Goal: Task Accomplishment & Management: Manage account settings

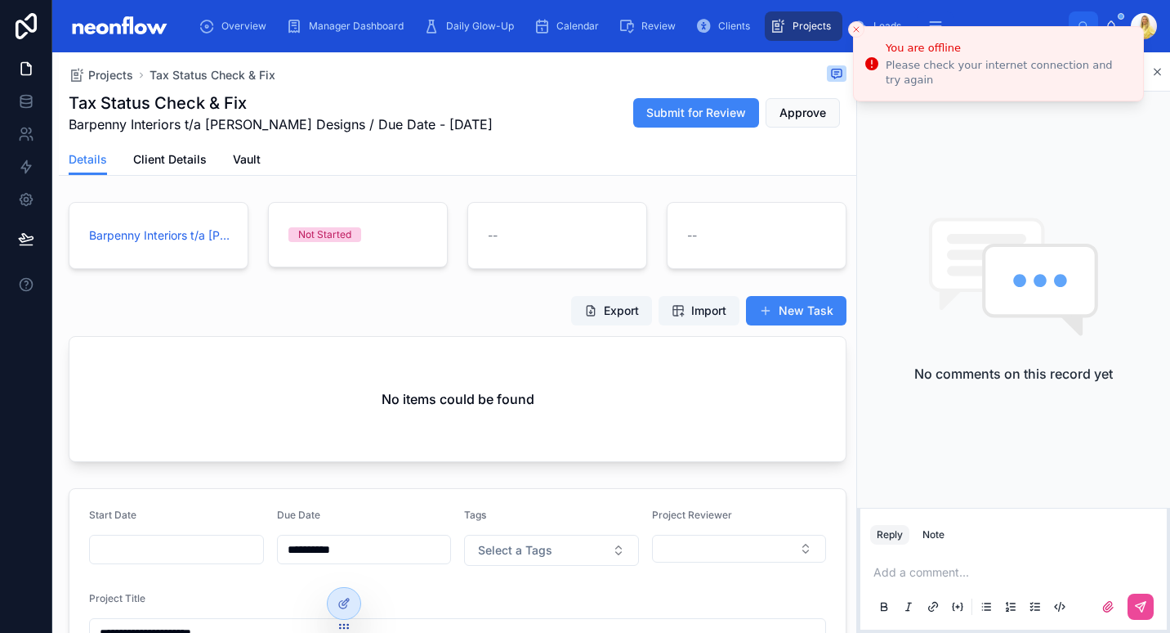
scroll to position [331, 0]
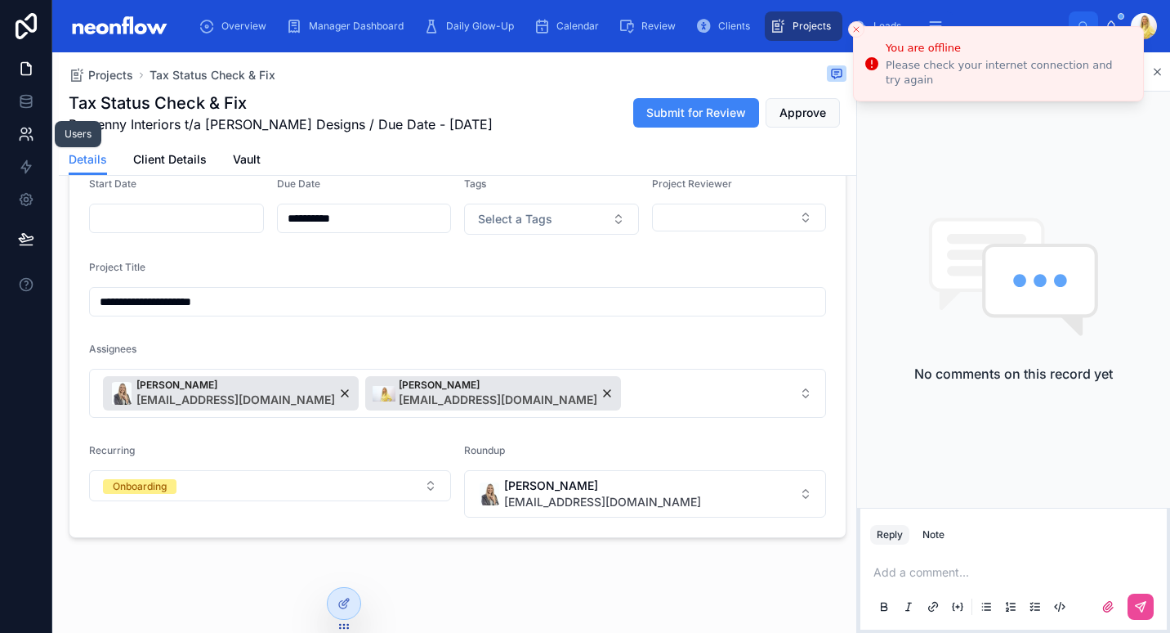
click at [12, 131] on link at bounding box center [25, 134] width 51 height 33
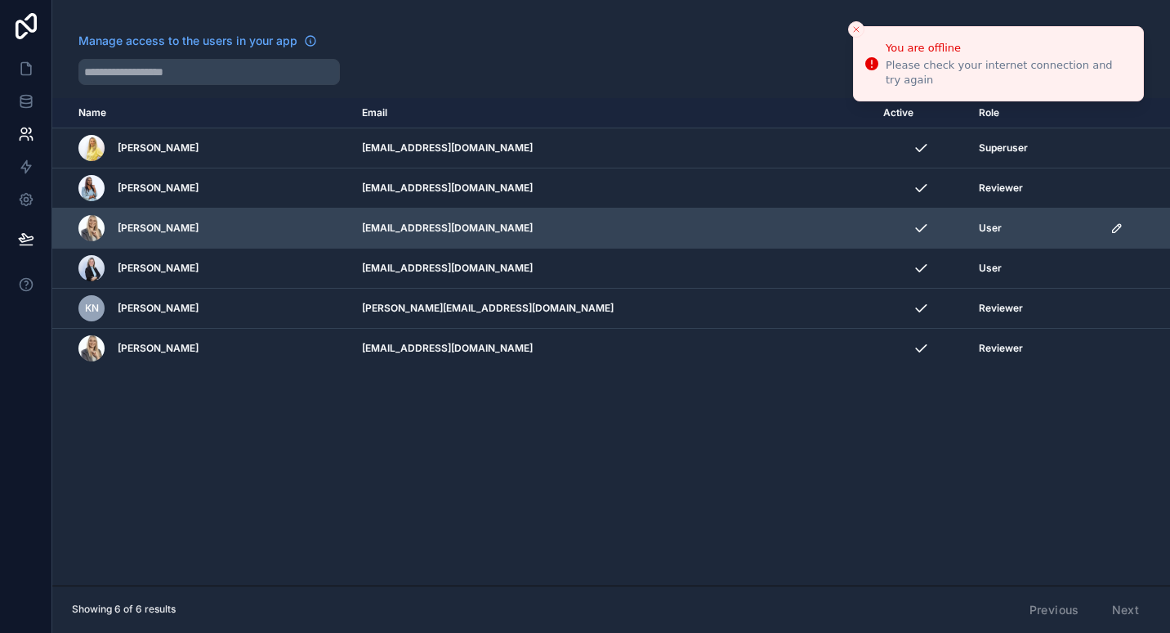
click at [1111, 231] on icon "scrollable content" at bounding box center [1117, 227] width 13 height 13
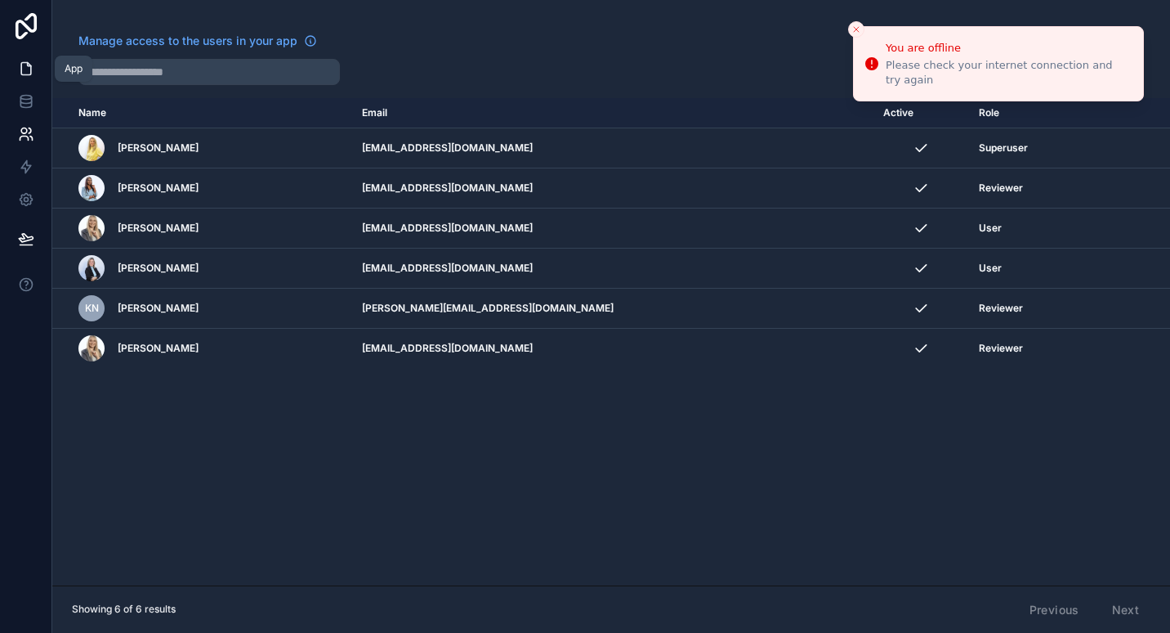
click at [25, 64] on icon at bounding box center [26, 68] width 16 height 16
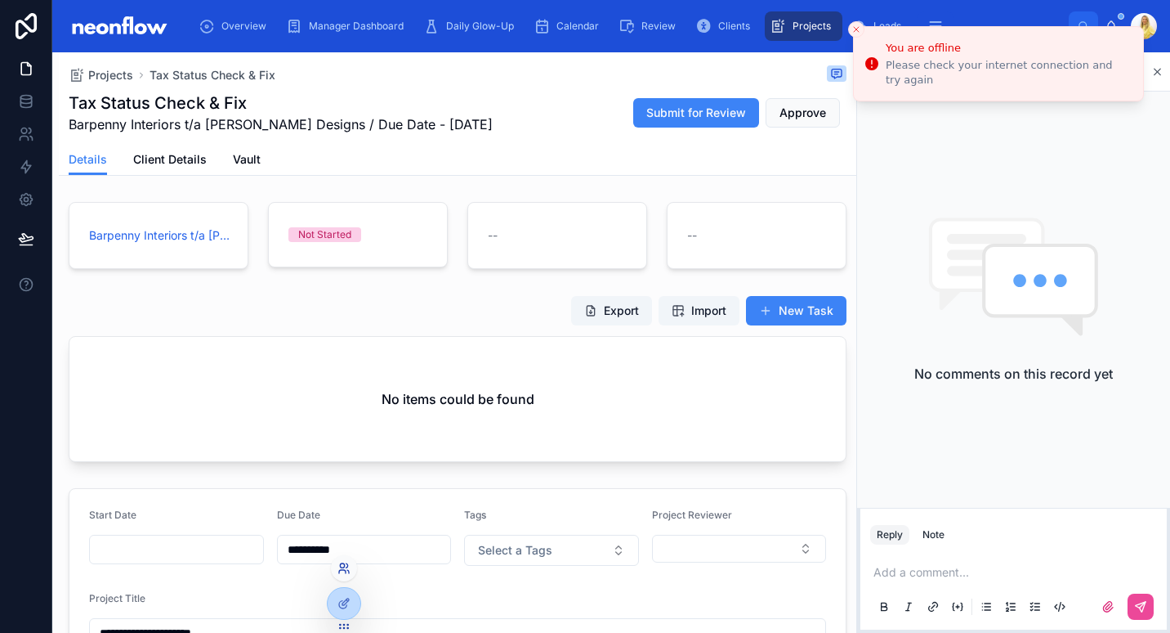
click at [347, 568] on icon at bounding box center [344, 568] width 13 height 13
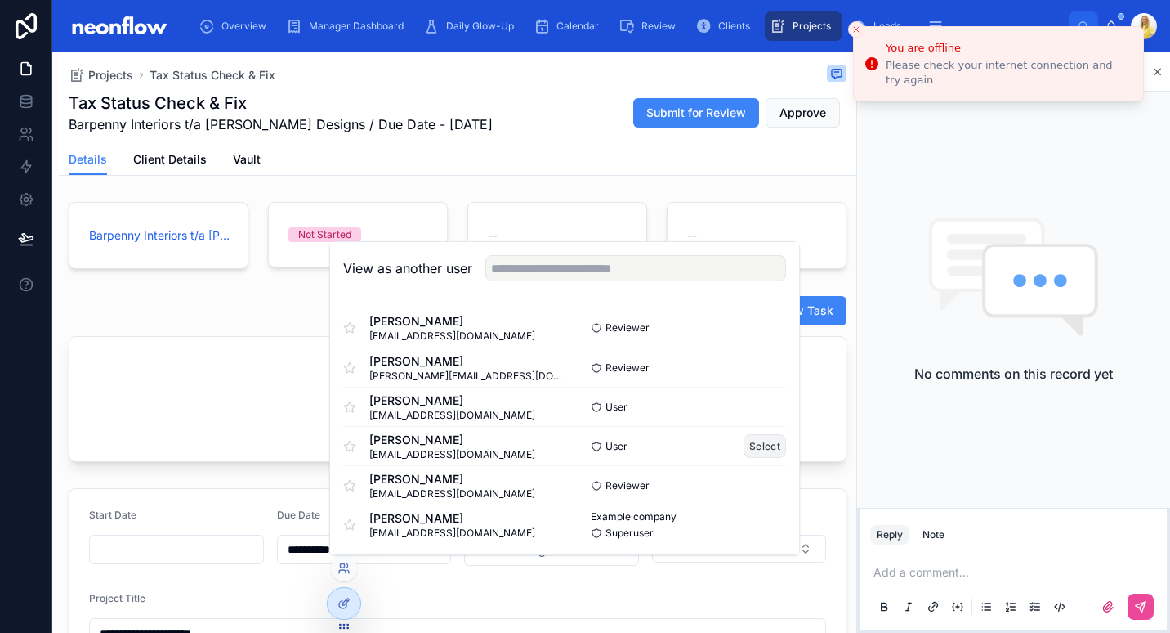
click at [749, 448] on button "Select" at bounding box center [765, 446] width 43 height 24
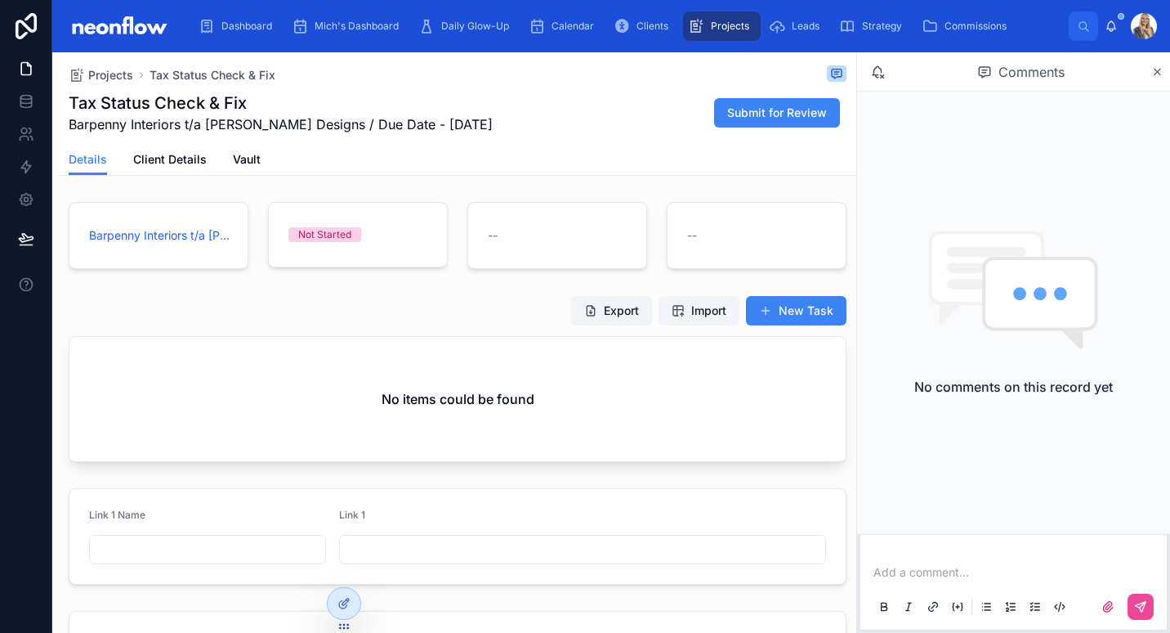
click at [1140, 23] on div at bounding box center [1144, 26] width 26 height 26
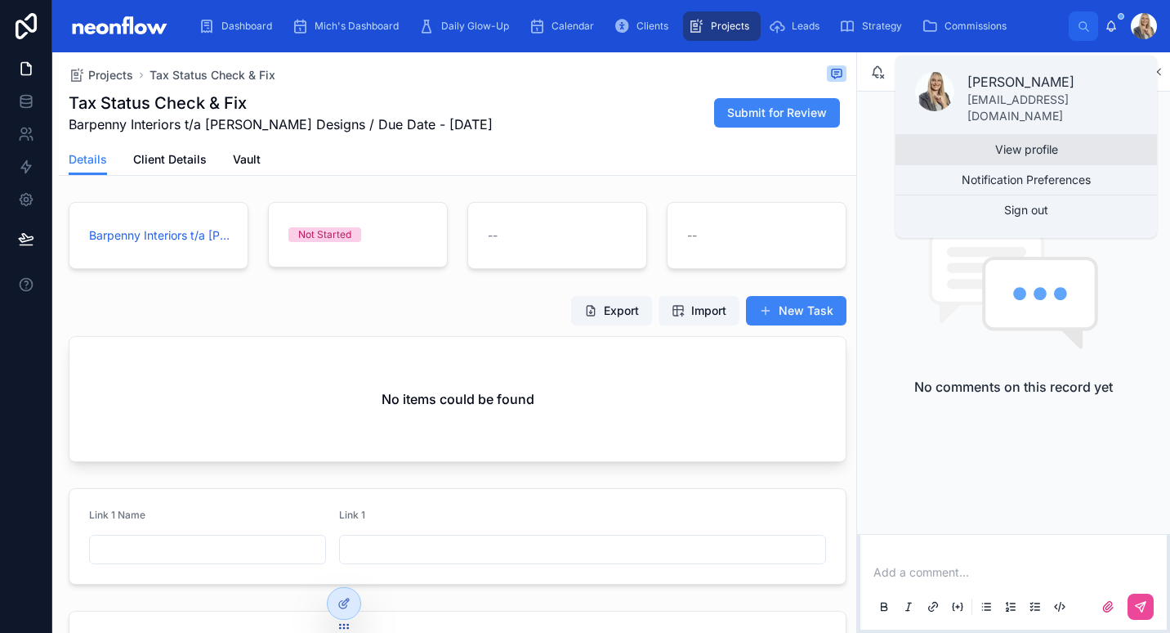
click at [1043, 144] on link "View profile" at bounding box center [1027, 149] width 262 height 29
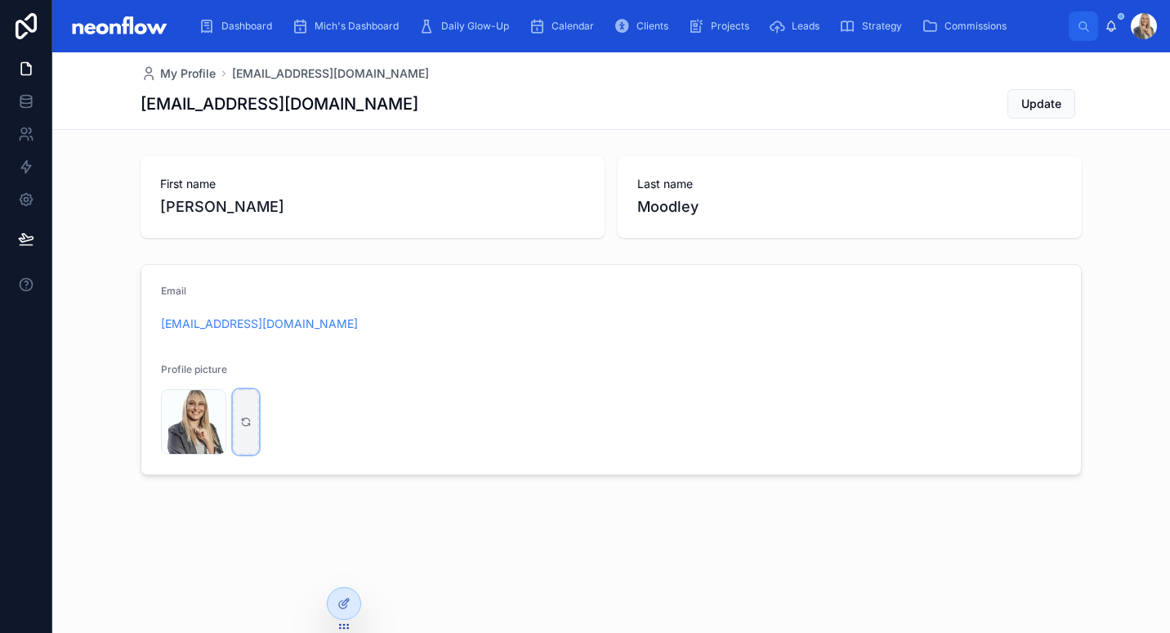
click at [247, 436] on div at bounding box center [246, 421] width 26 height 65
type input "**********"
click at [245, 448] on div at bounding box center [246, 421] width 26 height 65
type input "**********"
click at [342, 602] on icon at bounding box center [344, 603] width 13 height 13
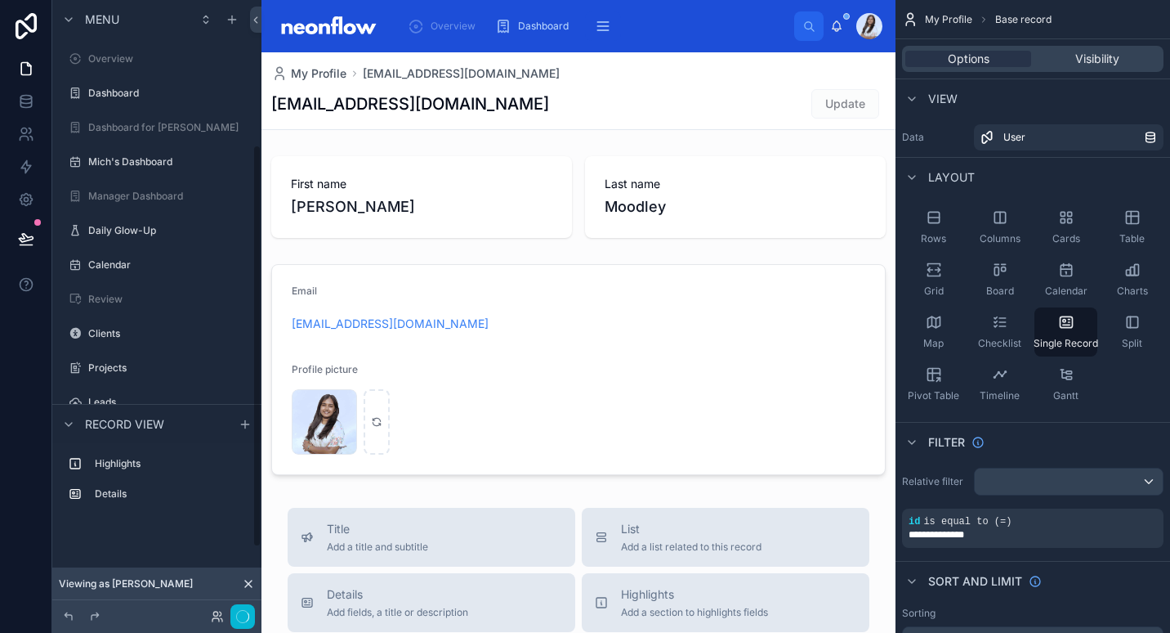
scroll to position [220, 0]
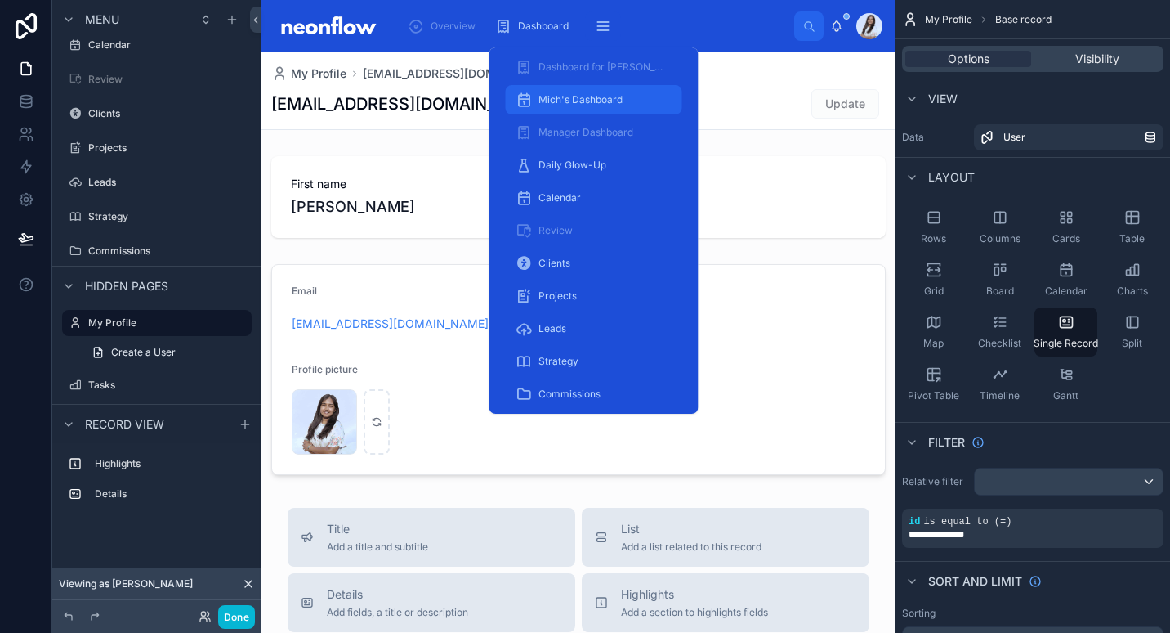
click at [594, 104] on span "Mich's Dashboard" at bounding box center [581, 99] width 84 height 13
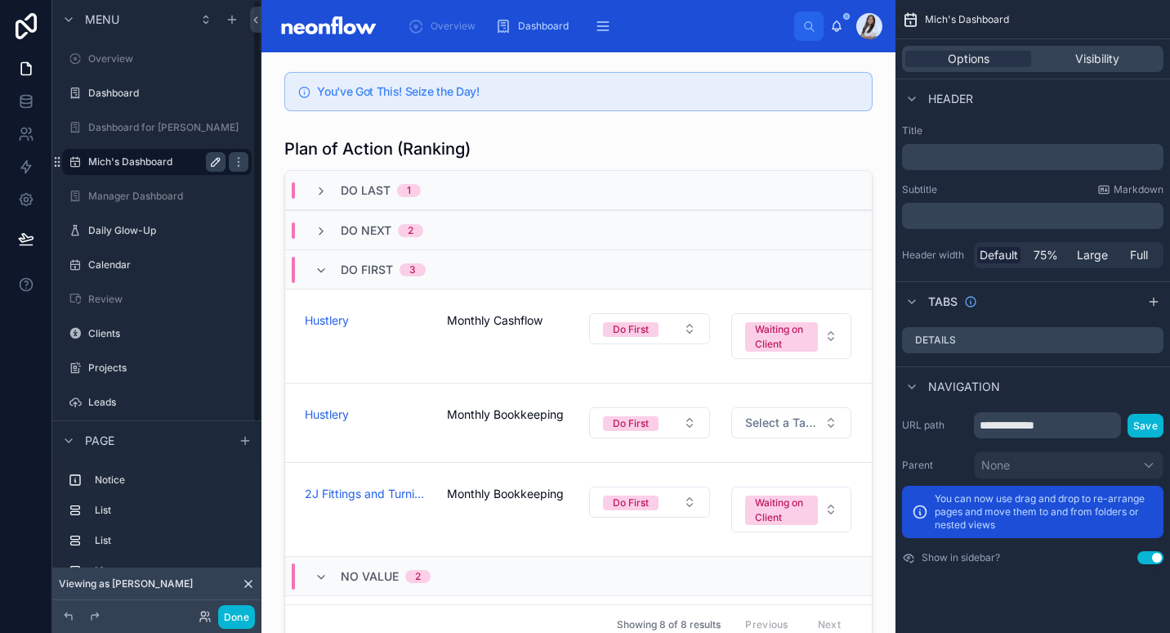
click at [213, 159] on icon "scrollable content" at bounding box center [215, 161] width 13 height 13
click at [136, 166] on input "**********" at bounding box center [143, 162] width 111 height 20
type input "**********"
click at [232, 164] on icon "scrollable content" at bounding box center [238, 161] width 13 height 13
click at [29, 111] on link at bounding box center [25, 101] width 51 height 33
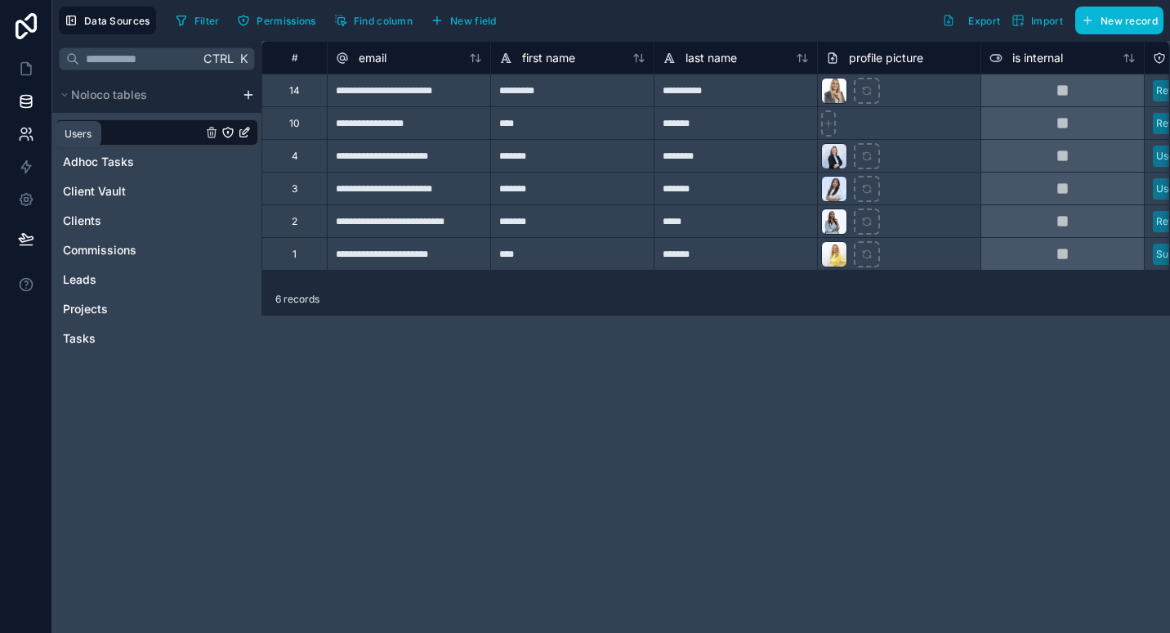
click at [25, 137] on icon at bounding box center [26, 134] width 16 height 16
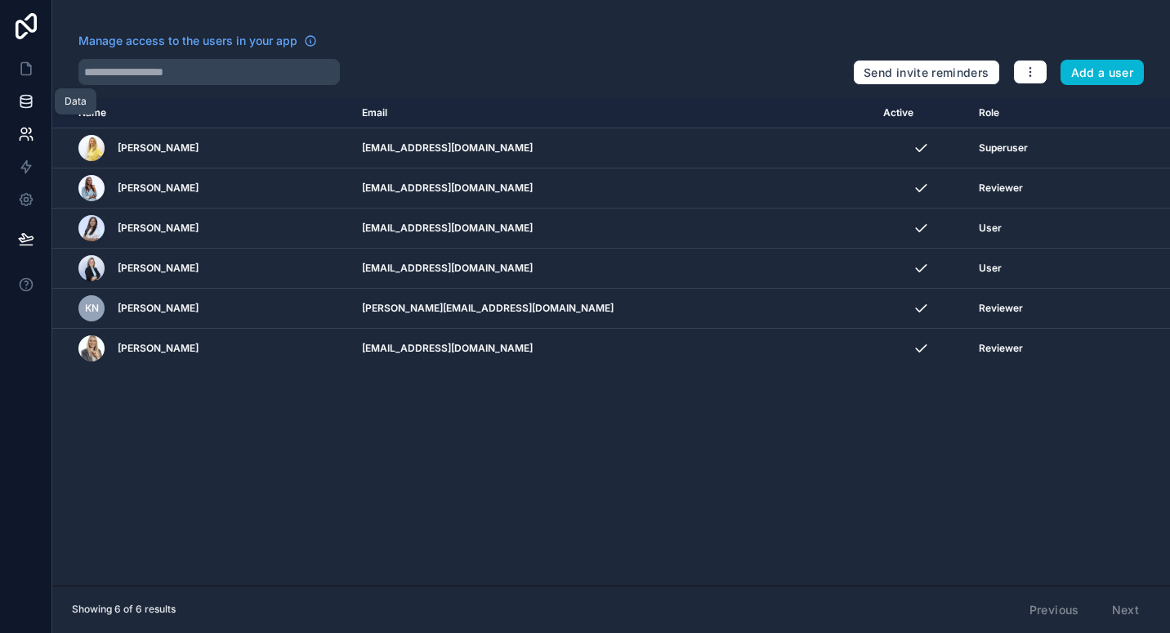
click at [26, 110] on link at bounding box center [25, 101] width 51 height 33
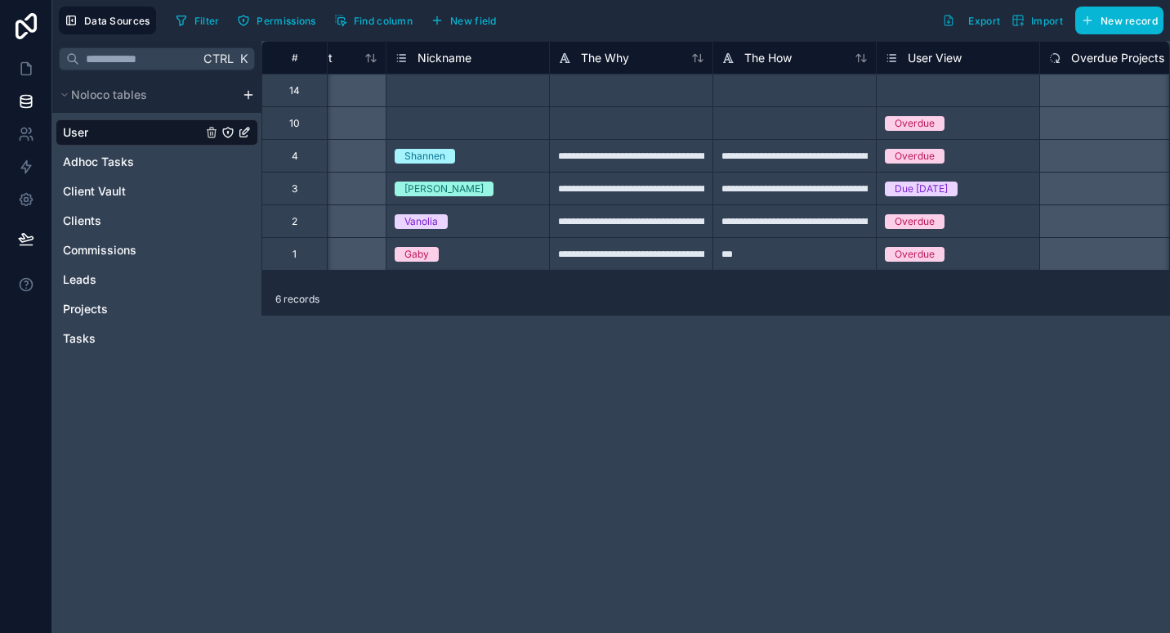
scroll to position [0, 1577]
click at [436, 89] on div "Select a Nickname" at bounding box center [437, 90] width 87 height 13
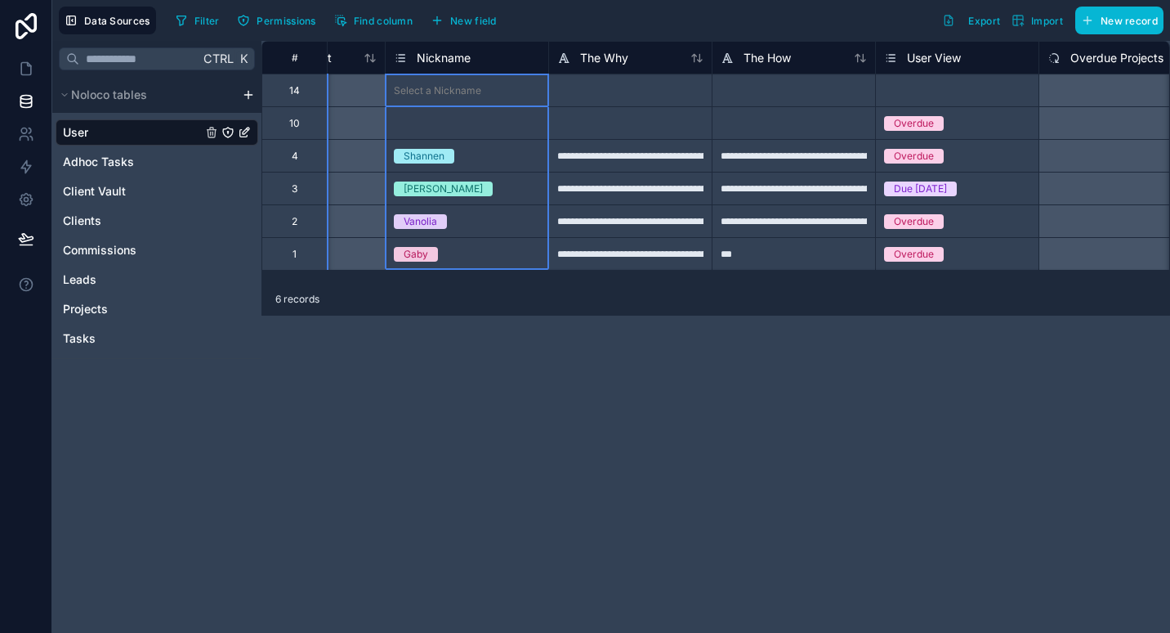
click at [448, 67] on div "Nickname" at bounding box center [432, 58] width 77 height 20
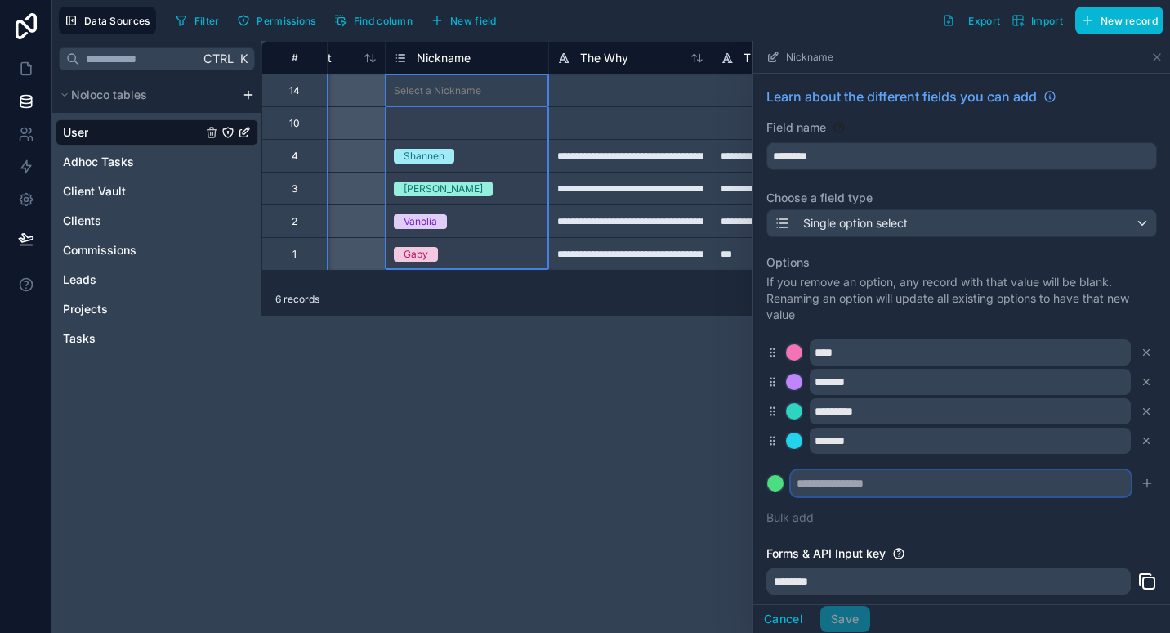
click at [899, 486] on input "text" at bounding box center [961, 483] width 340 height 26
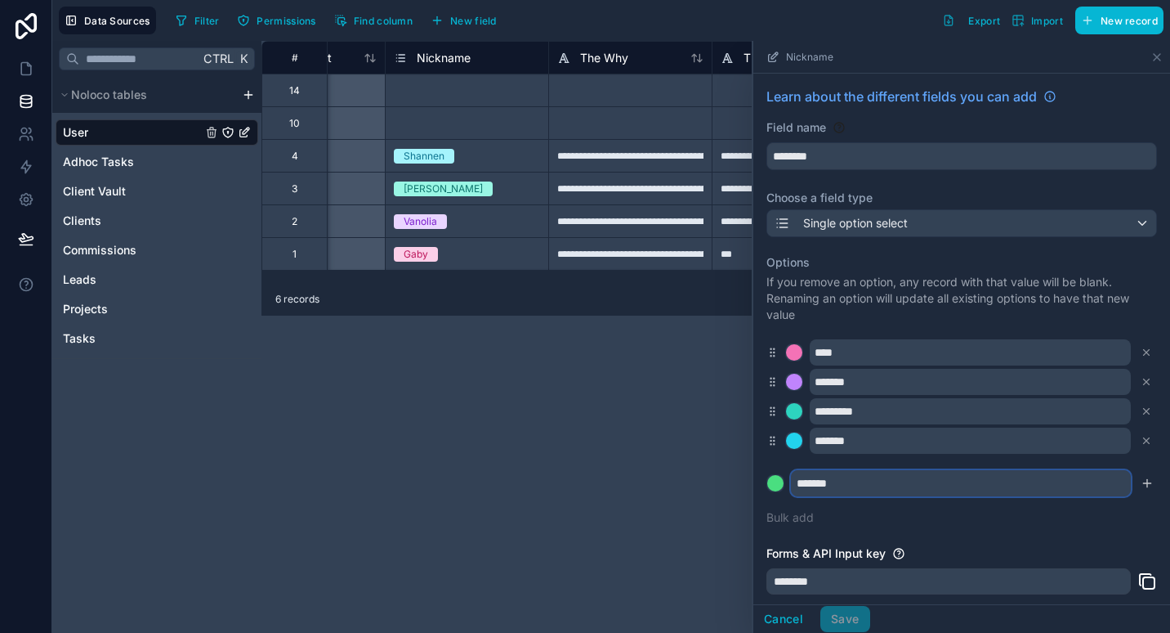
type input "*******"
click at [767, 474] on button at bounding box center [776, 483] width 18 height 18
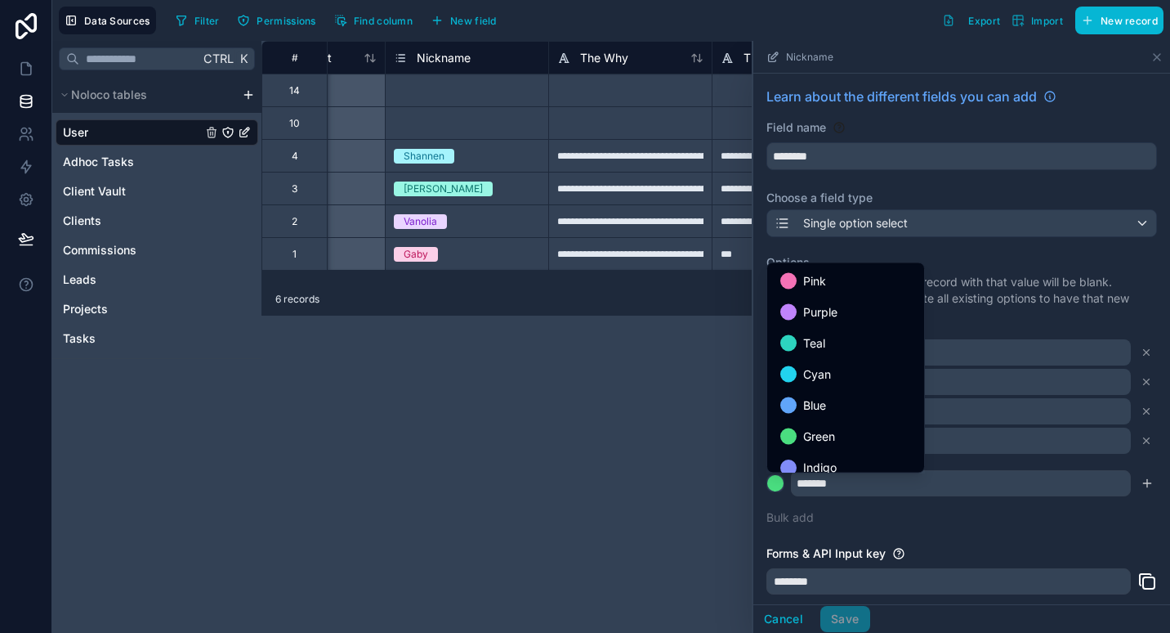
click at [1139, 483] on div at bounding box center [962, 337] width 417 height 592
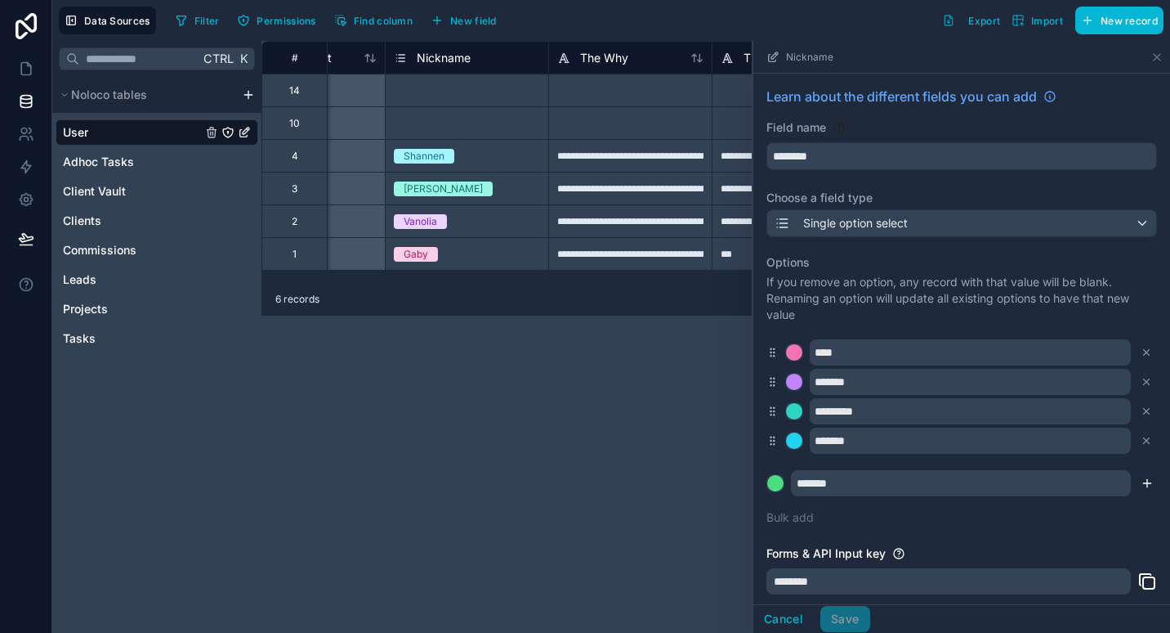
click at [1143, 483] on icon "submit" at bounding box center [1146, 483] width 7 height 0
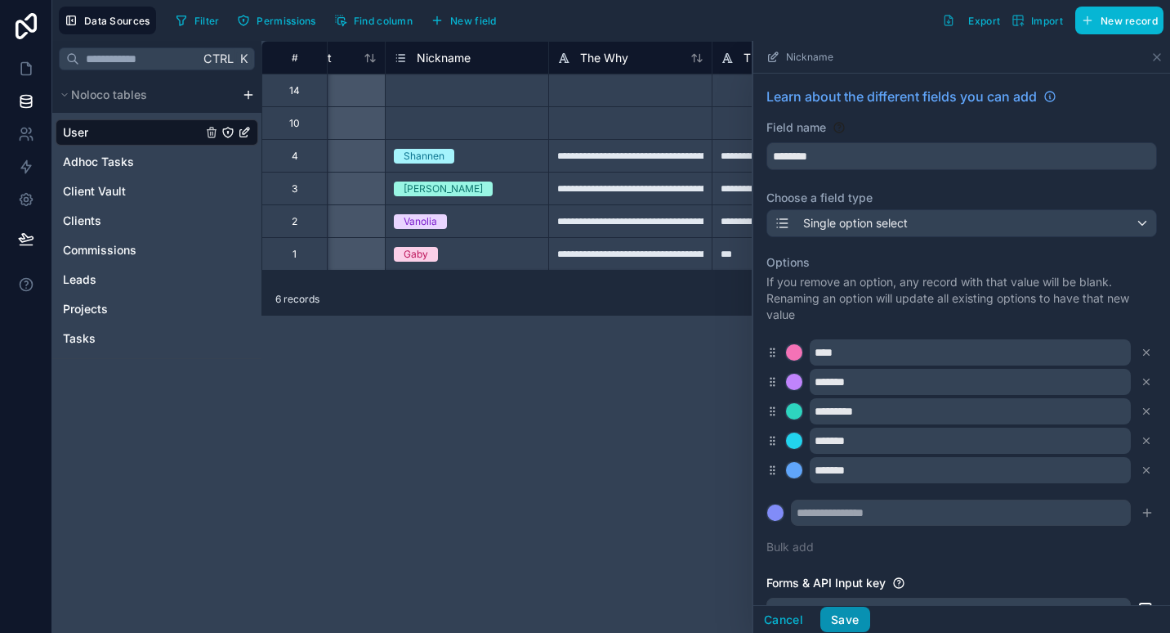
click at [848, 615] on button "Save" at bounding box center [845, 619] width 49 height 26
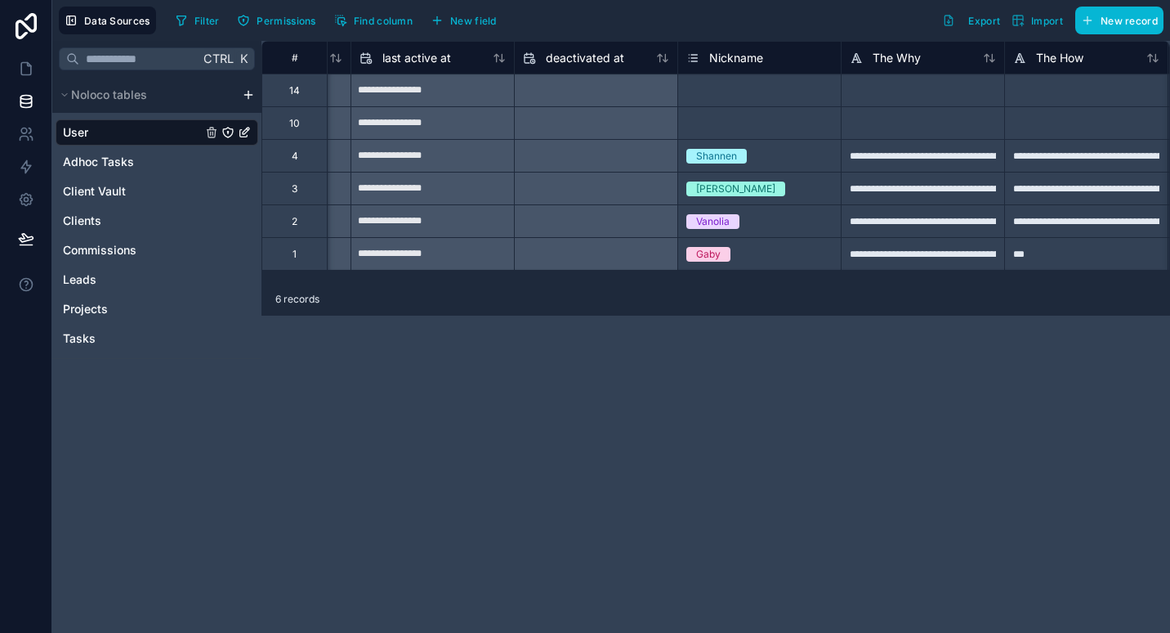
scroll to position [0, 1246]
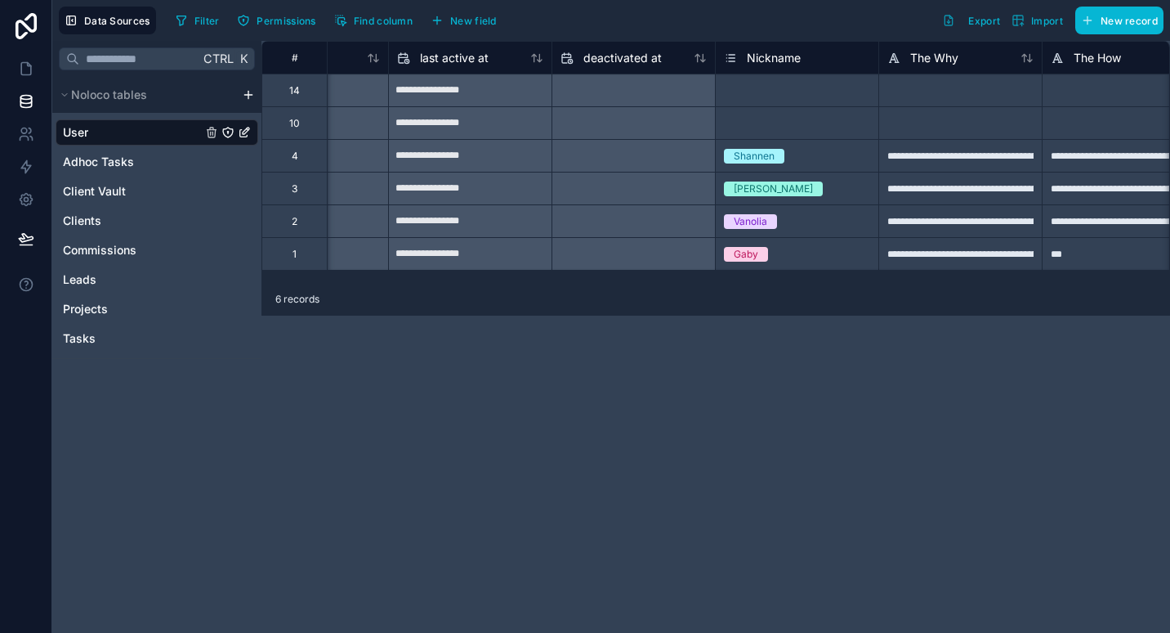
click at [812, 183] on div "[PERSON_NAME]" at bounding box center [797, 189] width 163 height 18
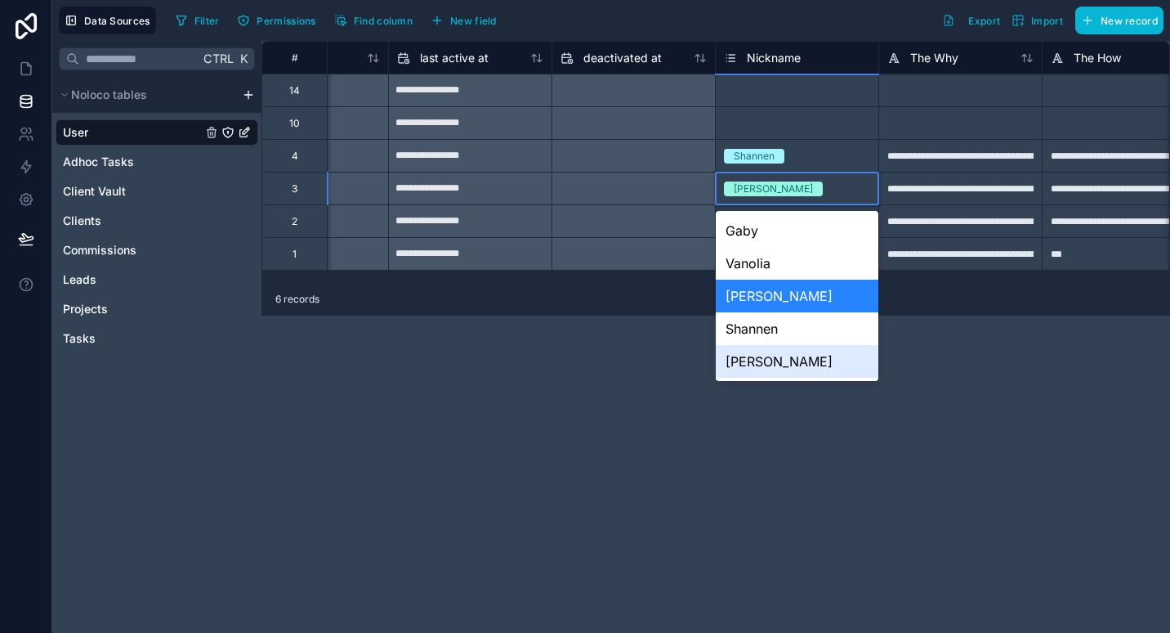
click at [769, 365] on div "[PERSON_NAME]" at bounding box center [797, 361] width 163 height 33
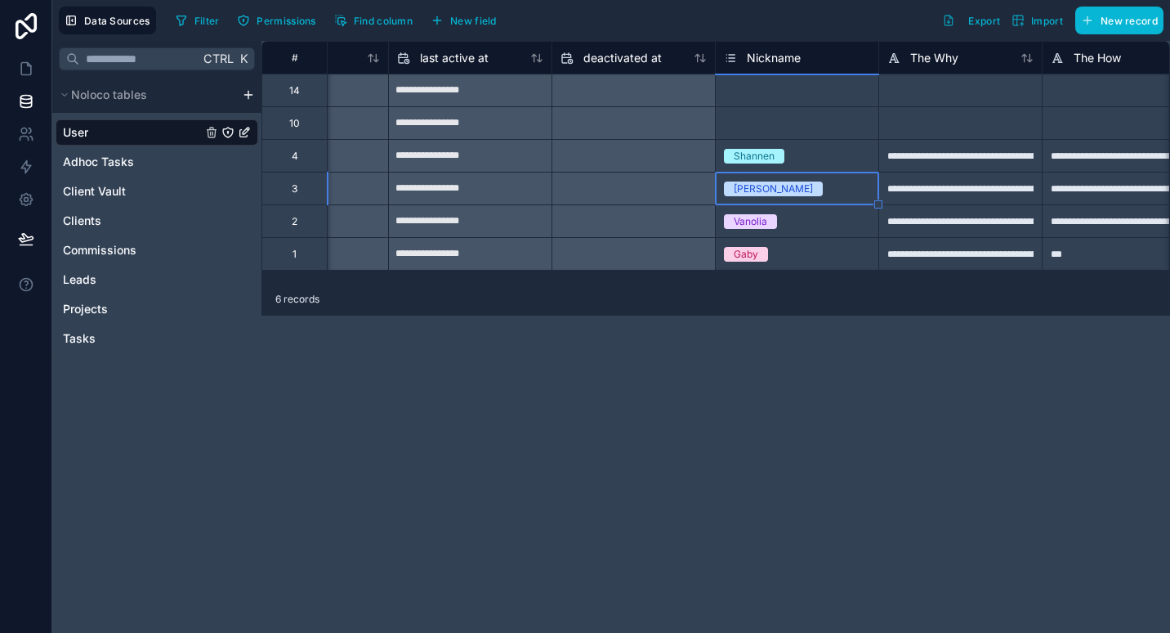
click at [798, 96] on div "Select a Nickname" at bounding box center [767, 90] width 87 height 13
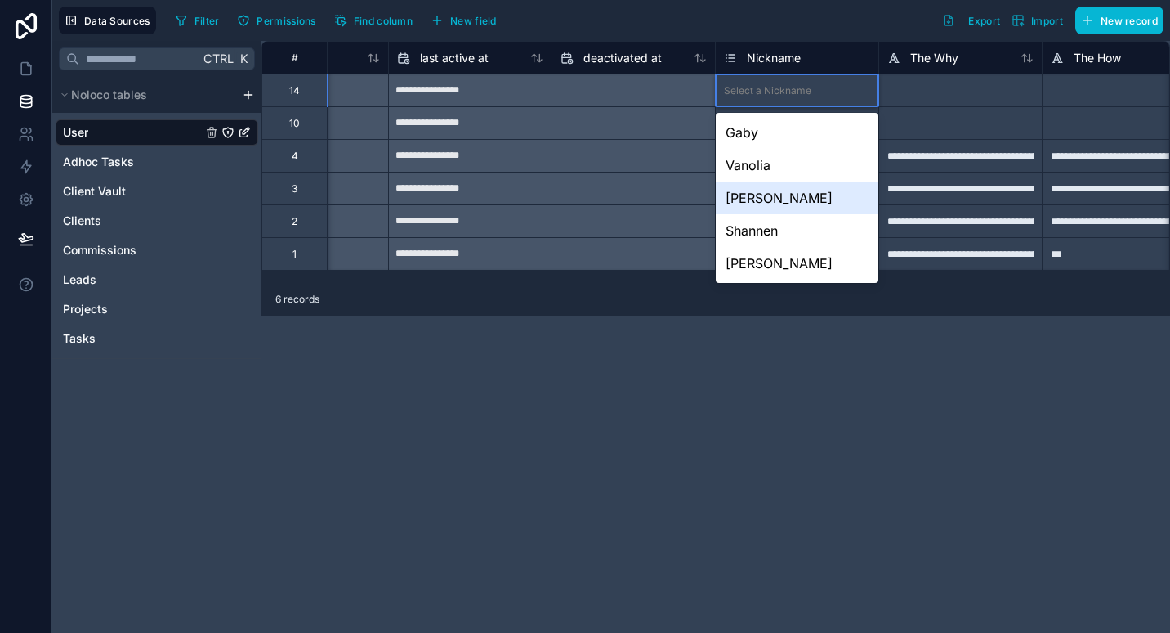
click at [794, 204] on div "[PERSON_NAME]" at bounding box center [797, 197] width 163 height 33
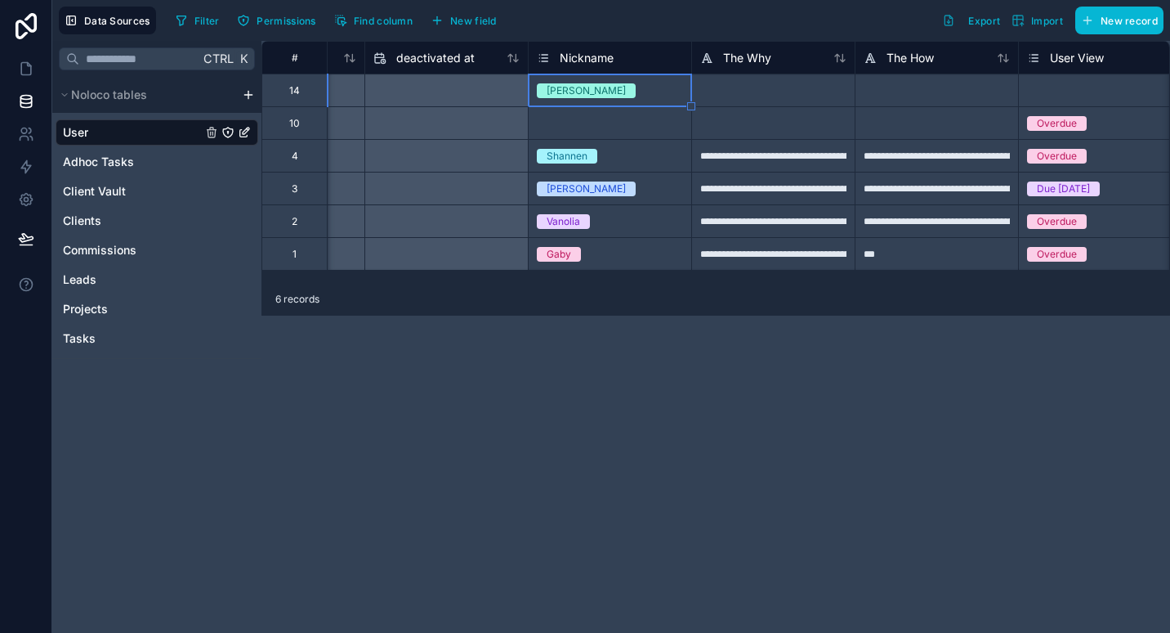
scroll to position [0, 1436]
click at [754, 185] on div "**********" at bounding box center [770, 188] width 163 height 33
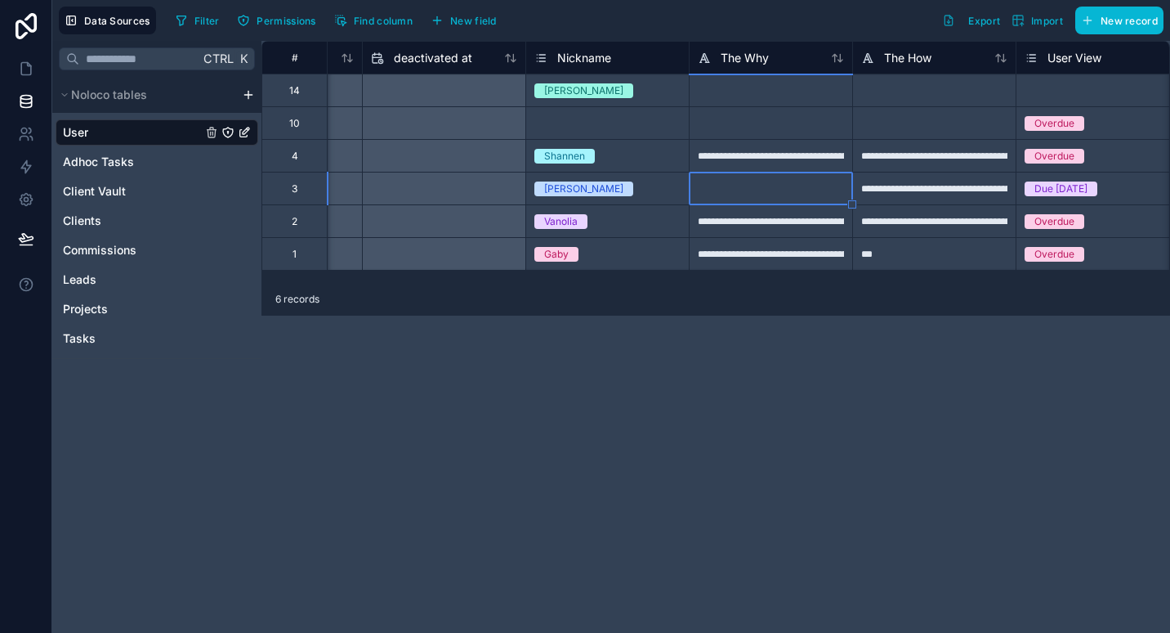
click at [753, 105] on div at bounding box center [770, 90] width 163 height 33
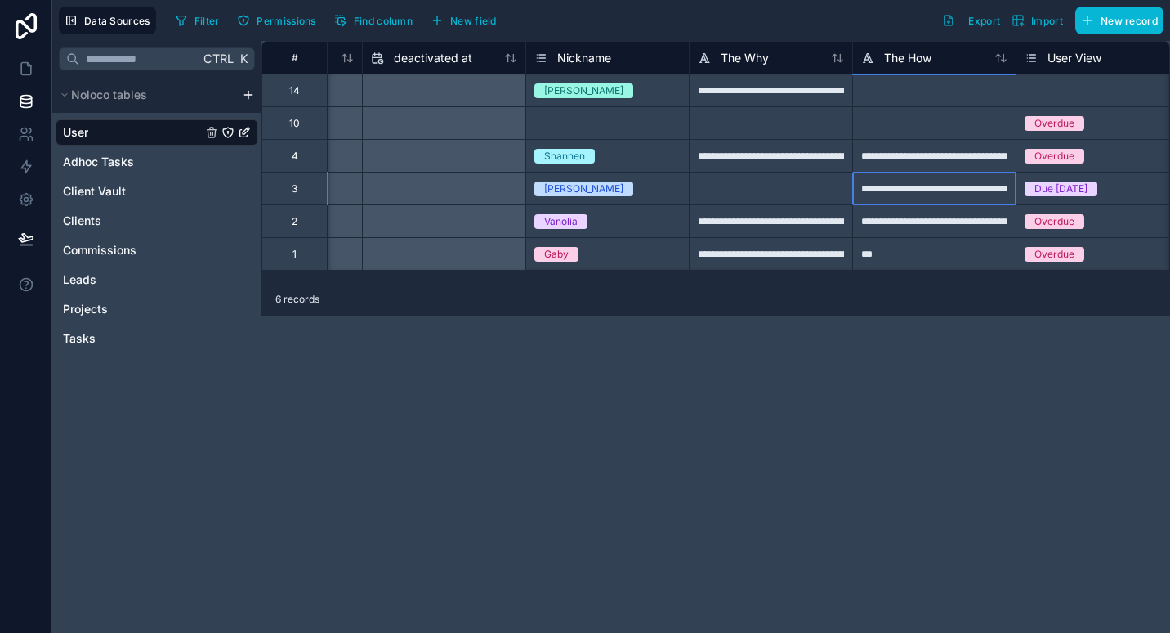
click at [902, 190] on div "**********" at bounding box center [933, 188] width 163 height 33
click at [927, 106] on div at bounding box center [933, 122] width 163 height 33
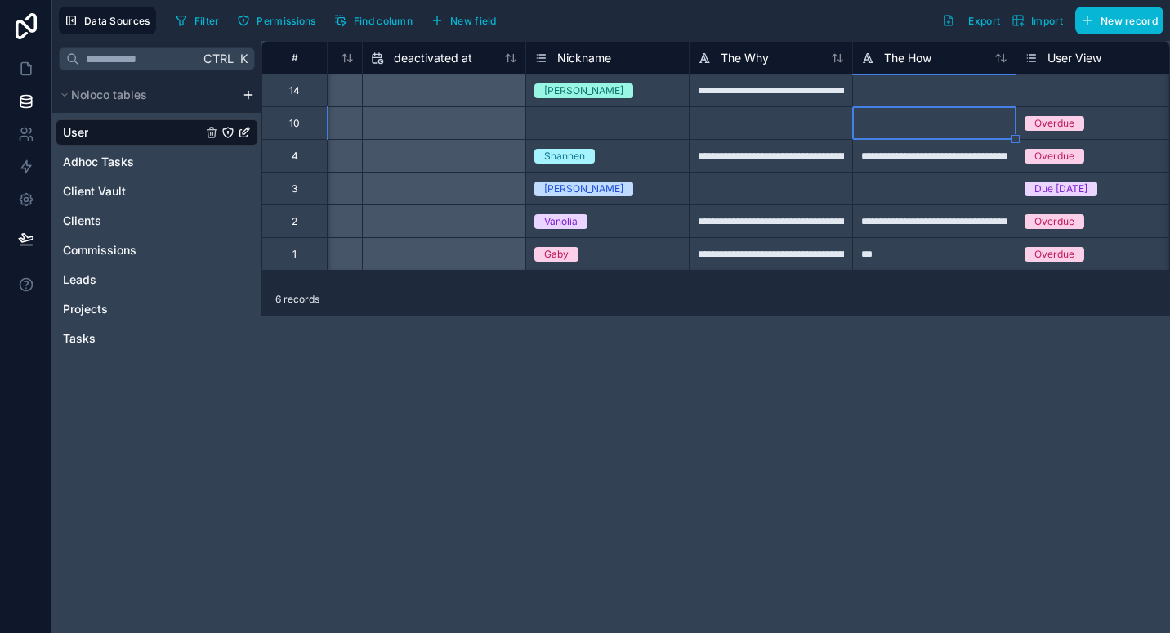
click at [940, 91] on div at bounding box center [933, 90] width 163 height 33
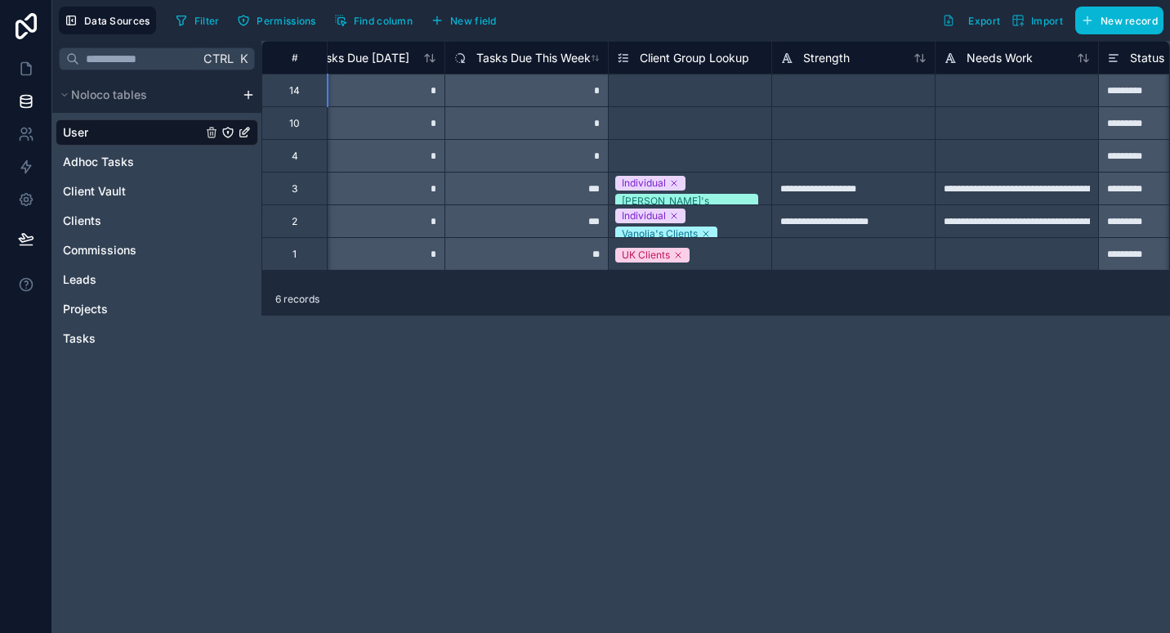
scroll to position [0, 3152]
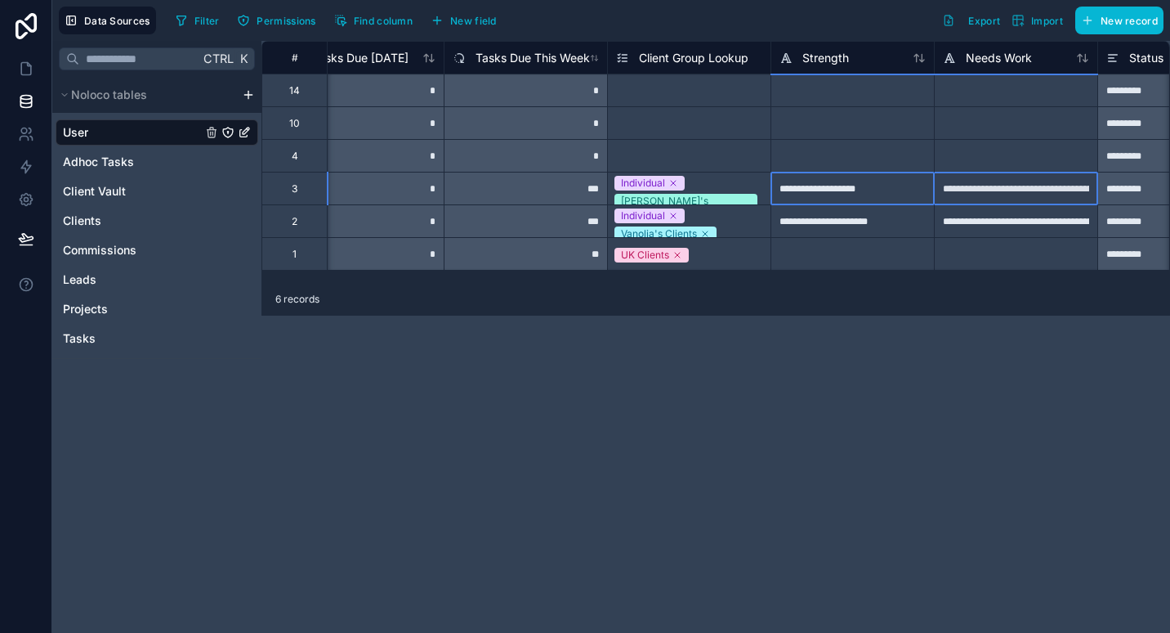
drag, startPoint x: 888, startPoint y: 188, endPoint x: 981, endPoint y: 190, distance: 93.2
click at [981, 190] on div "**********" at bounding box center [166, 188] width 6114 height 33
click at [825, 90] on div at bounding box center [852, 90] width 163 height 33
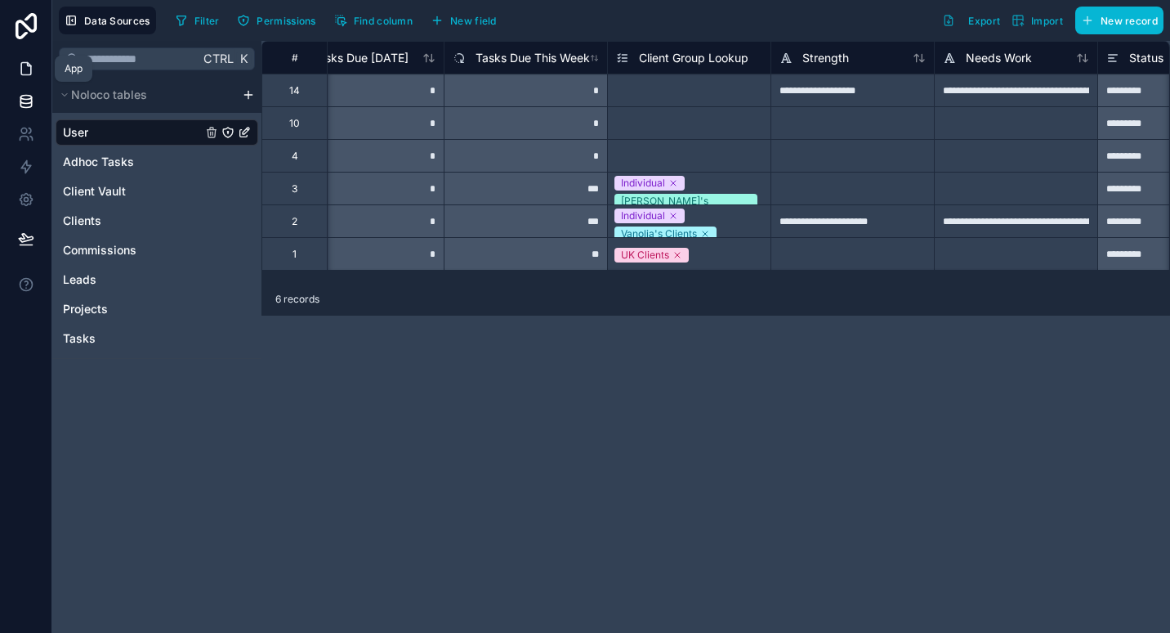
click at [24, 66] on icon at bounding box center [26, 68] width 16 height 16
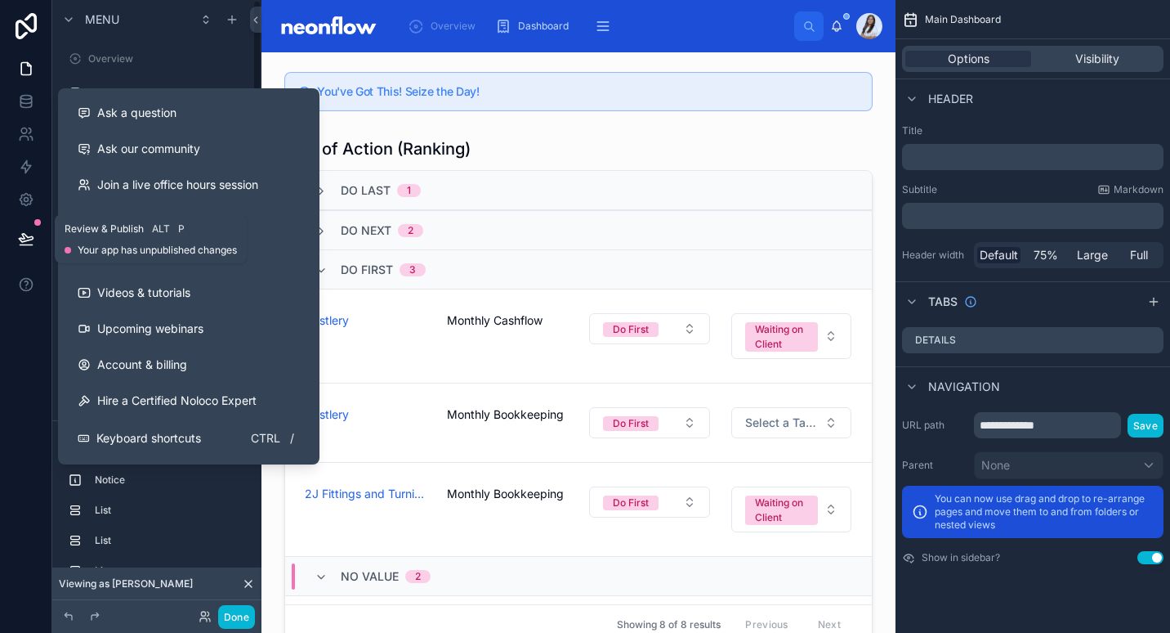
click at [18, 232] on icon at bounding box center [26, 238] width 16 height 16
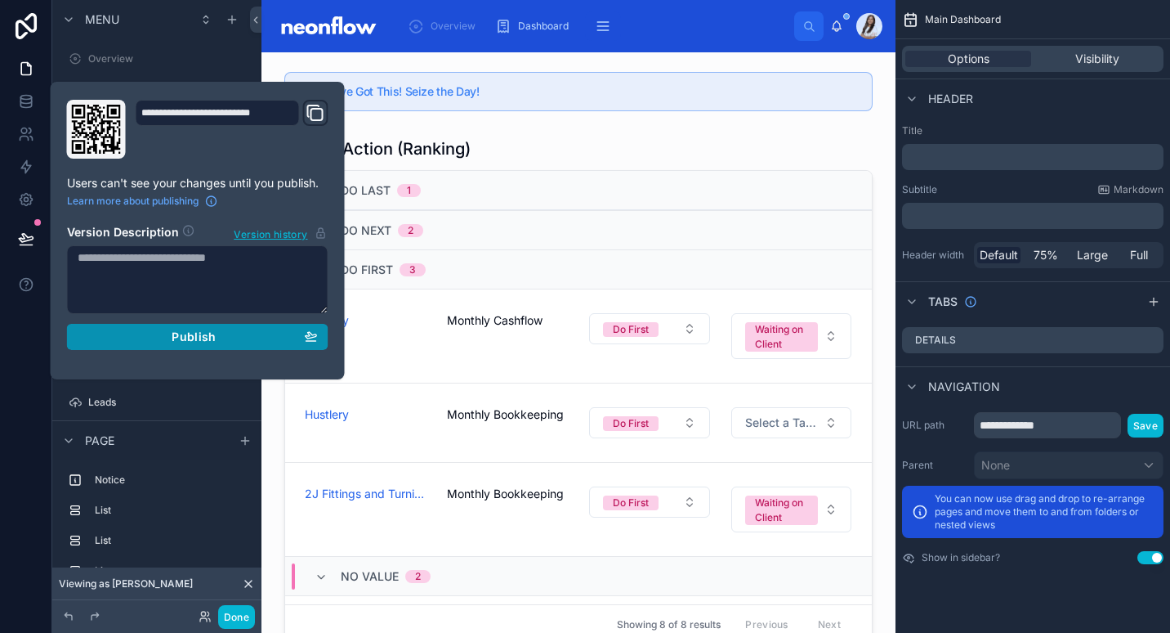
click at [187, 333] on span "Publish" at bounding box center [194, 336] width 44 height 15
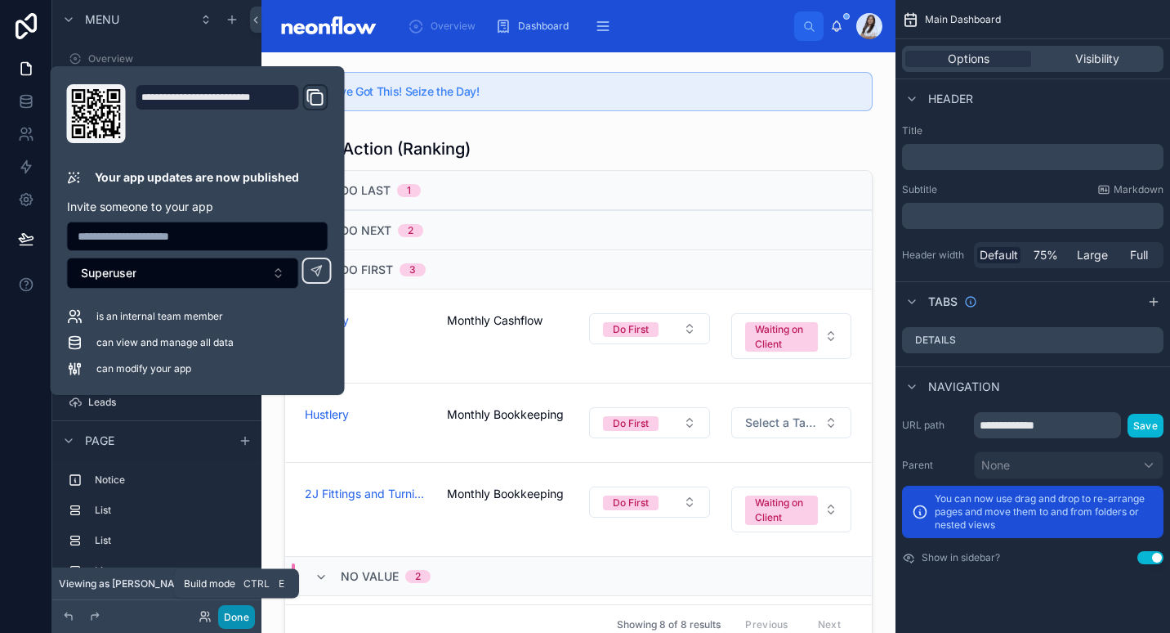
click at [238, 618] on button "Done" at bounding box center [236, 617] width 37 height 24
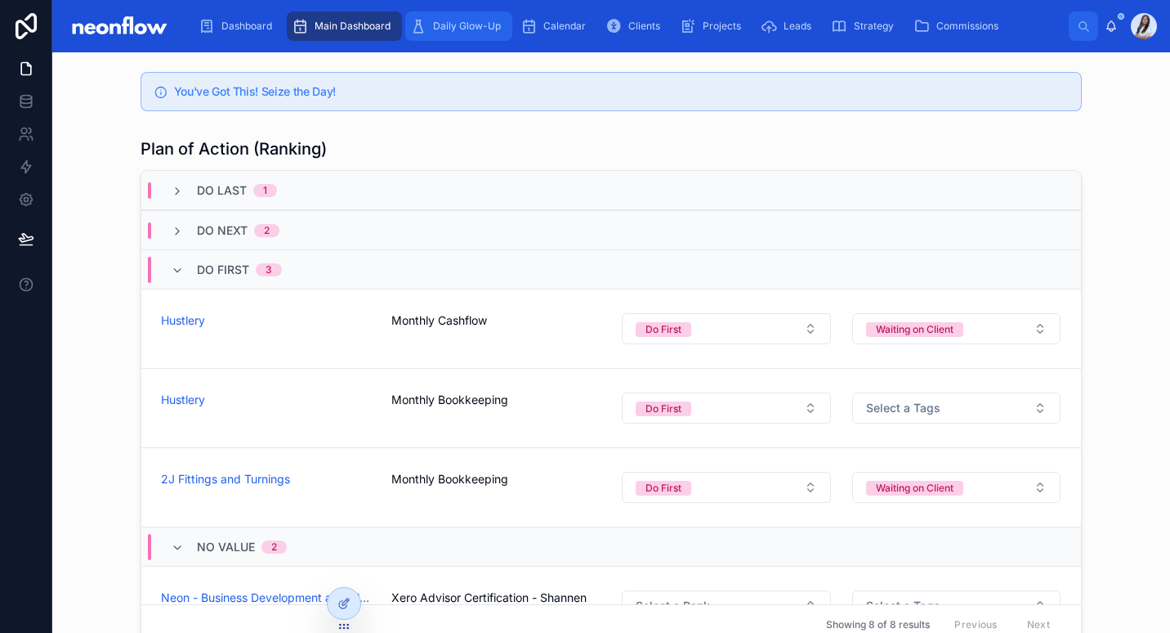
click at [482, 33] on div "Daily Glow-Up" at bounding box center [458, 26] width 97 height 26
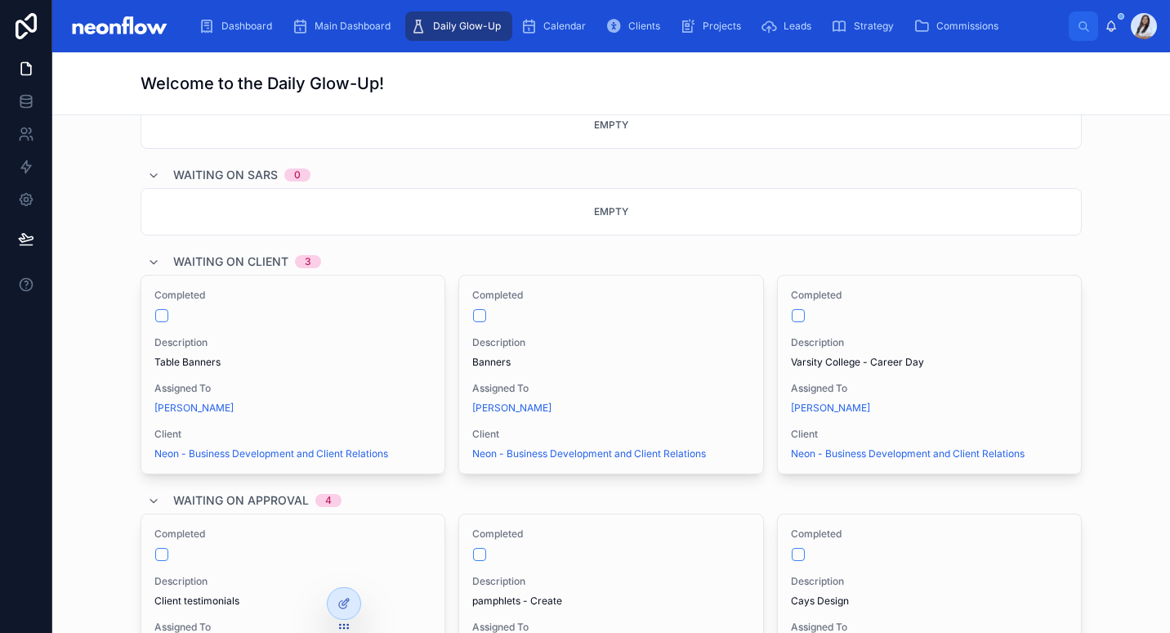
scroll to position [431, 0]
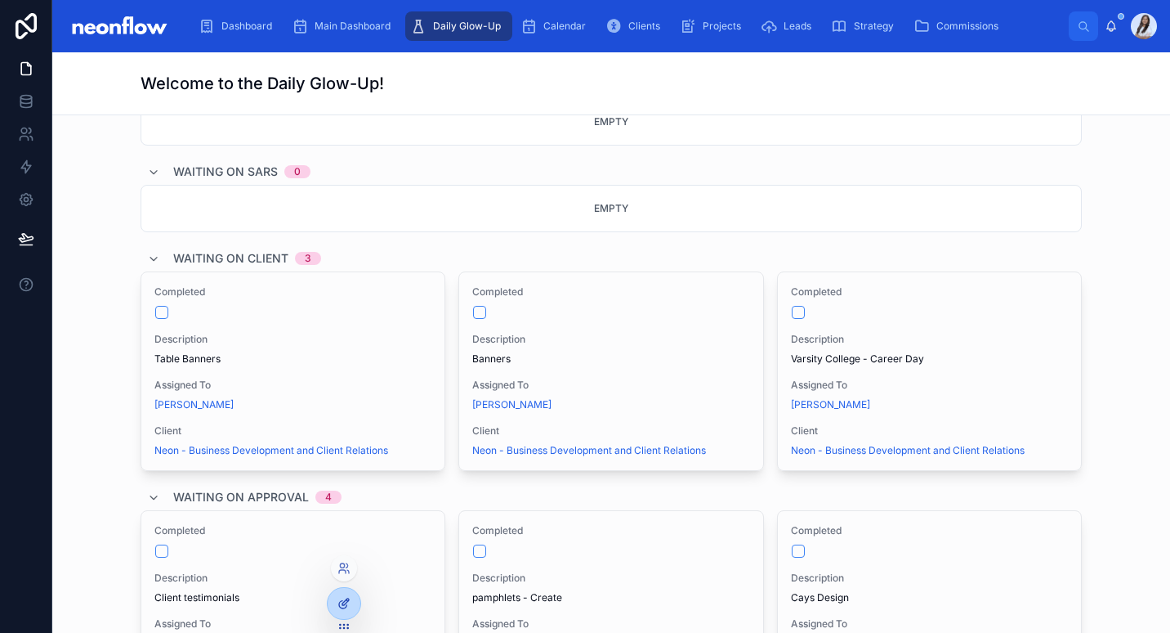
click at [346, 606] on icon at bounding box center [342, 604] width 7 height 7
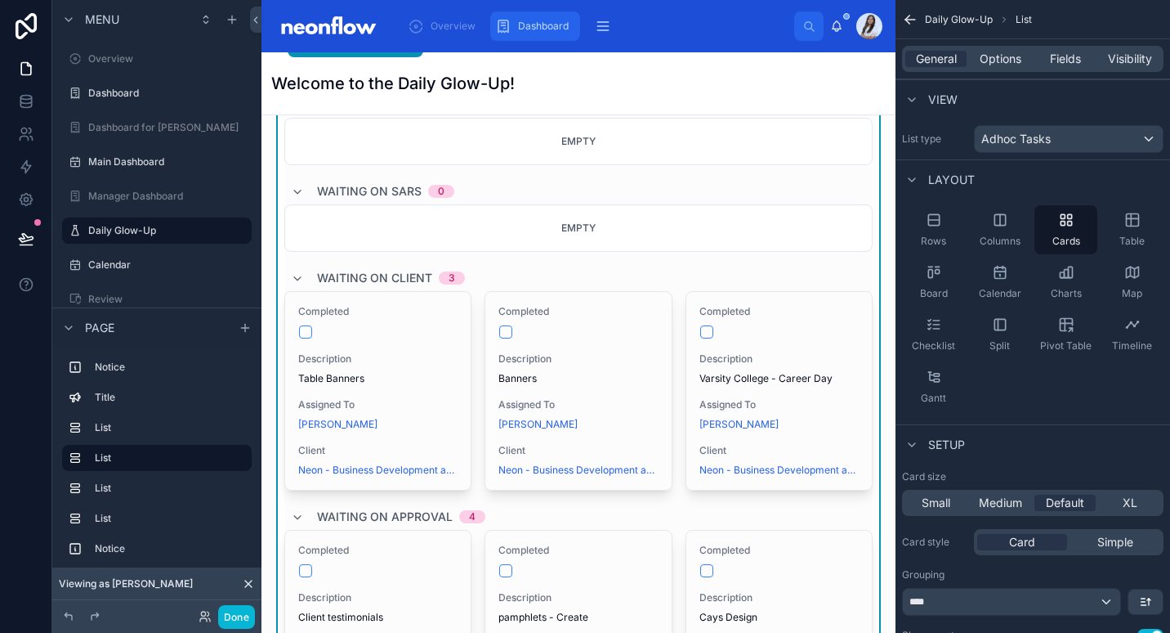
click at [548, 25] on span "Dashboard" at bounding box center [543, 26] width 51 height 13
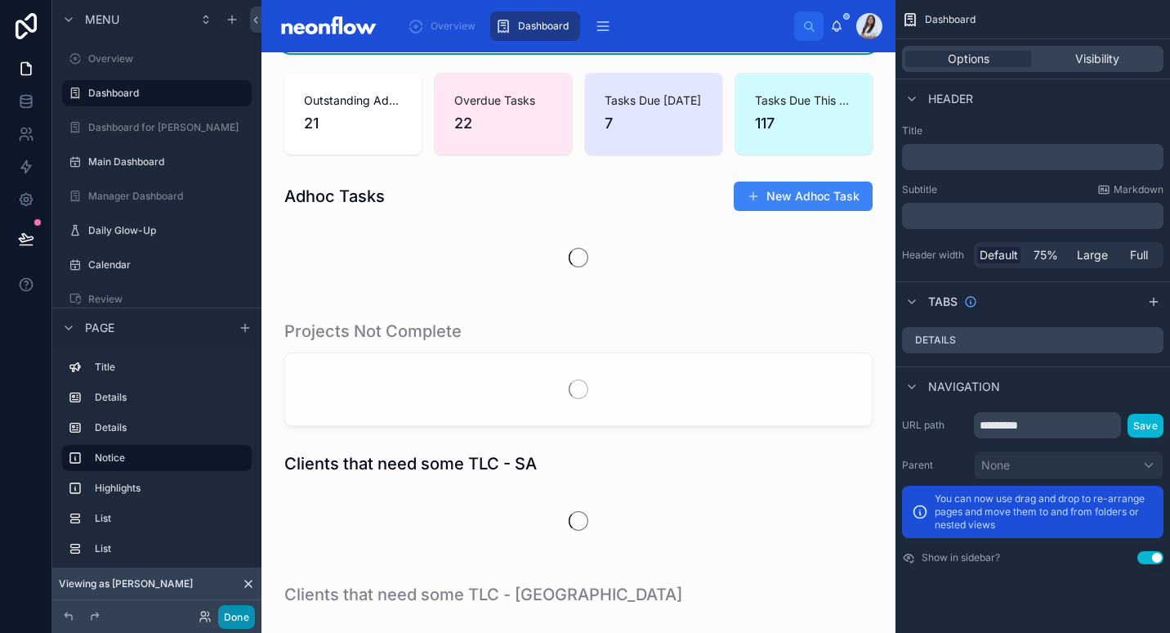
click at [243, 613] on button "Done" at bounding box center [236, 617] width 37 height 24
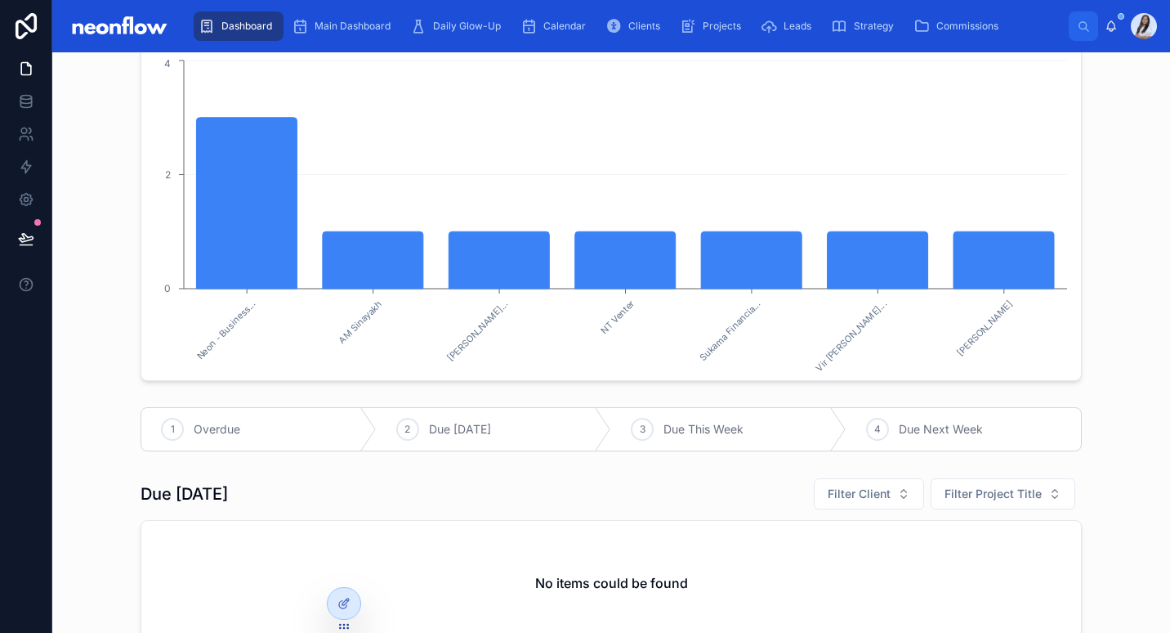
scroll to position [935, 0]
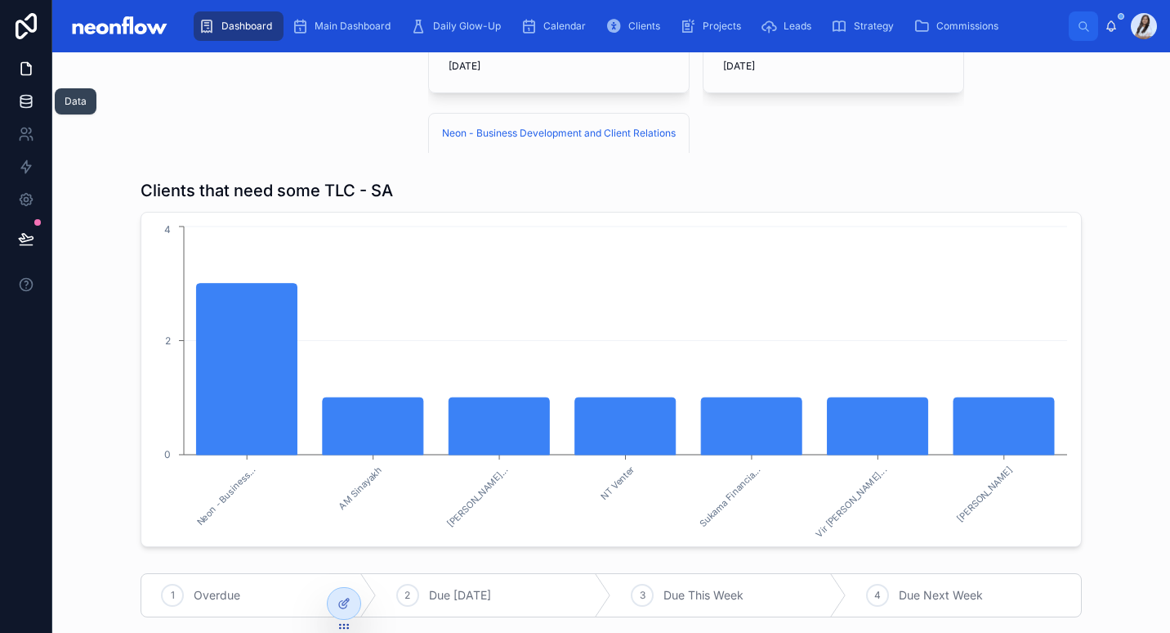
click at [30, 108] on icon at bounding box center [26, 101] width 16 height 16
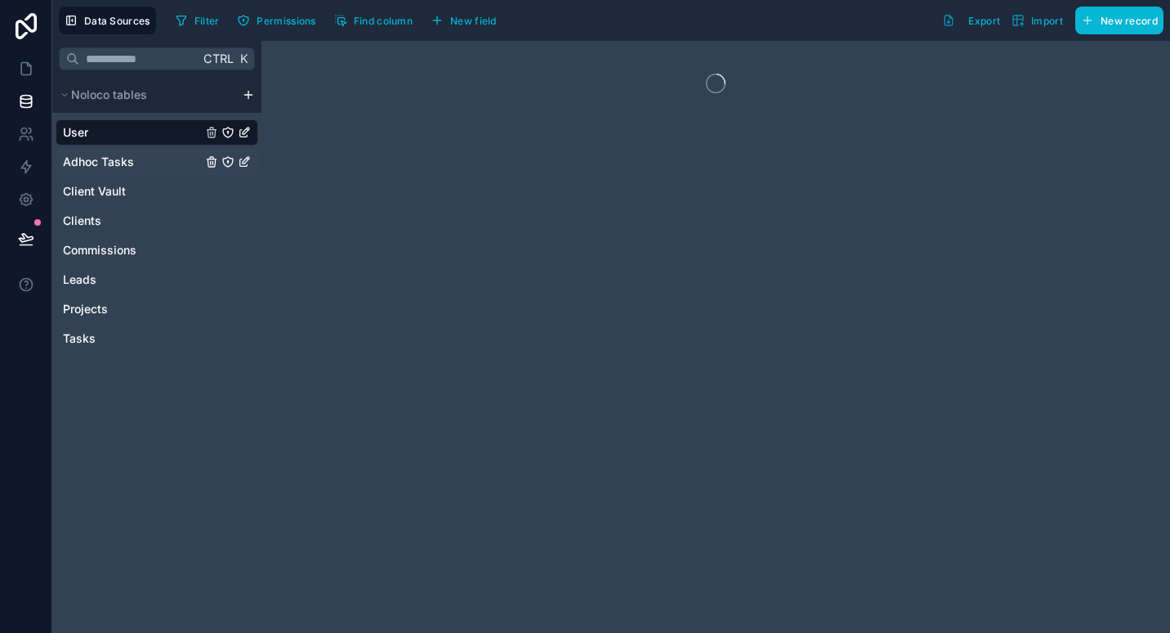
click at [119, 156] on span "Adhoc Tasks" at bounding box center [98, 162] width 71 height 16
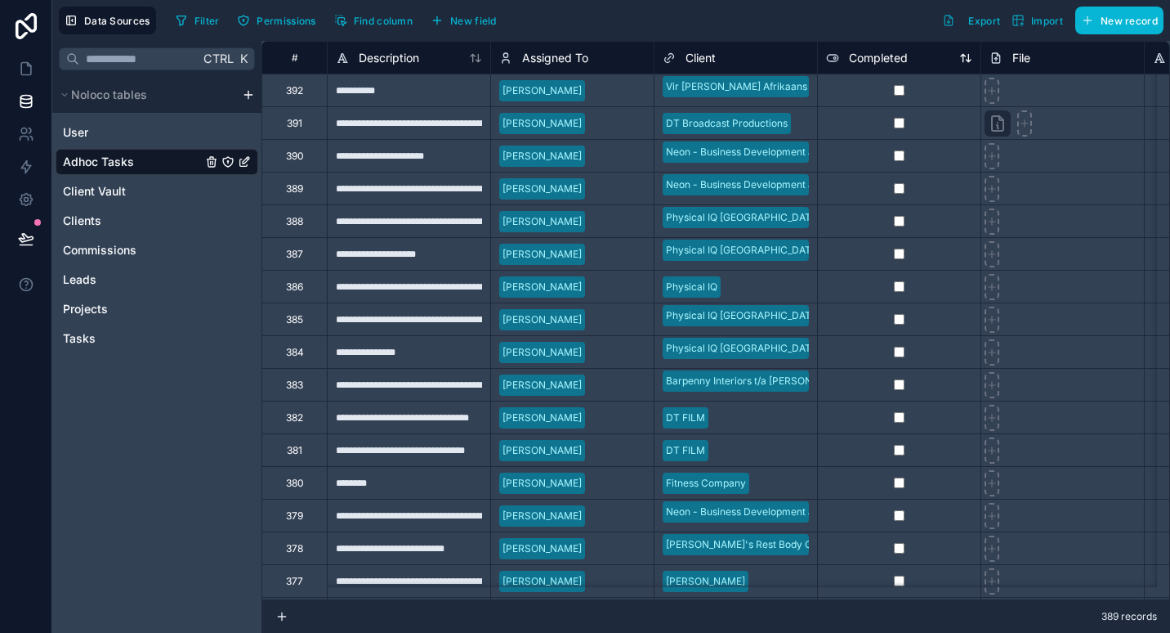
click at [965, 56] on icon at bounding box center [963, 57] width 4 height 7
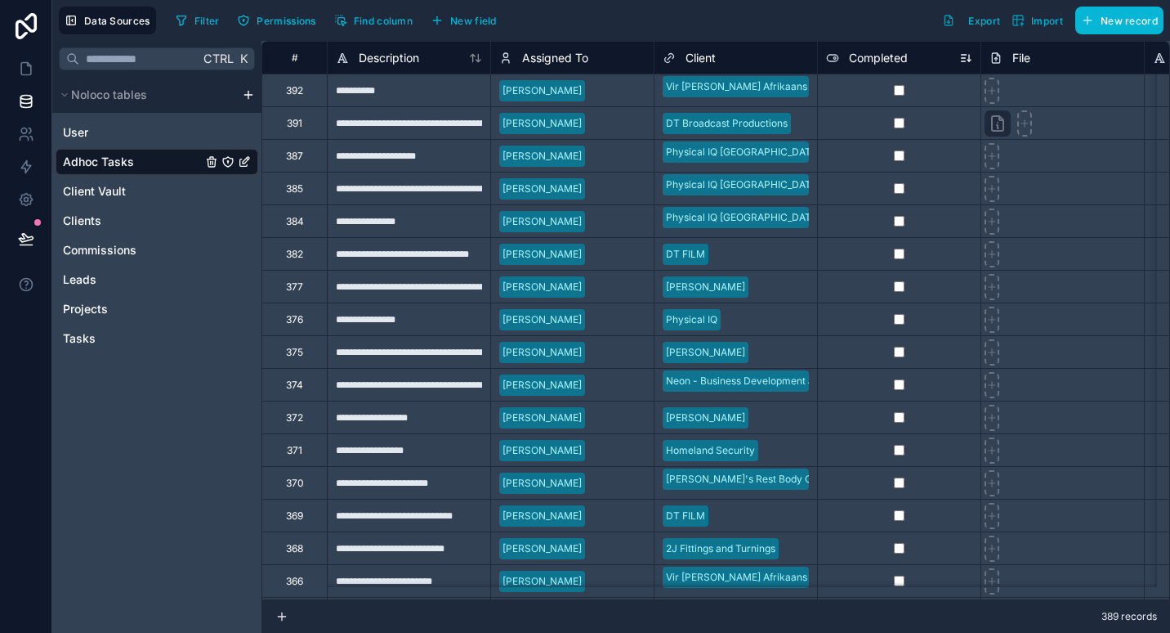
click at [966, 58] on icon at bounding box center [966, 57] width 13 height 13
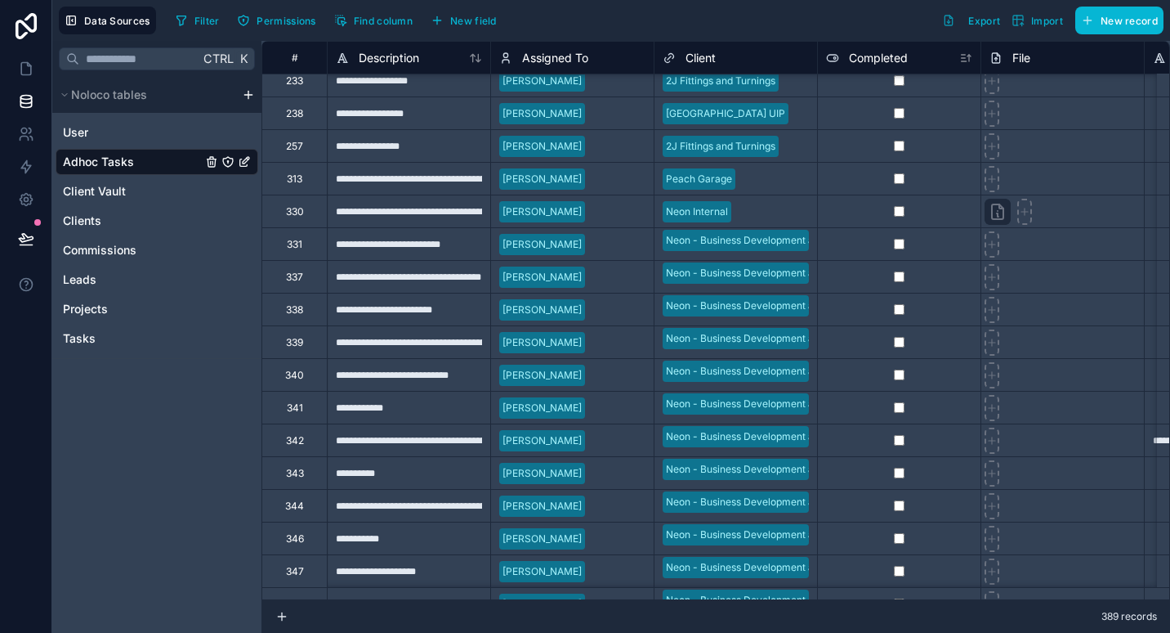
scroll to position [14, 0]
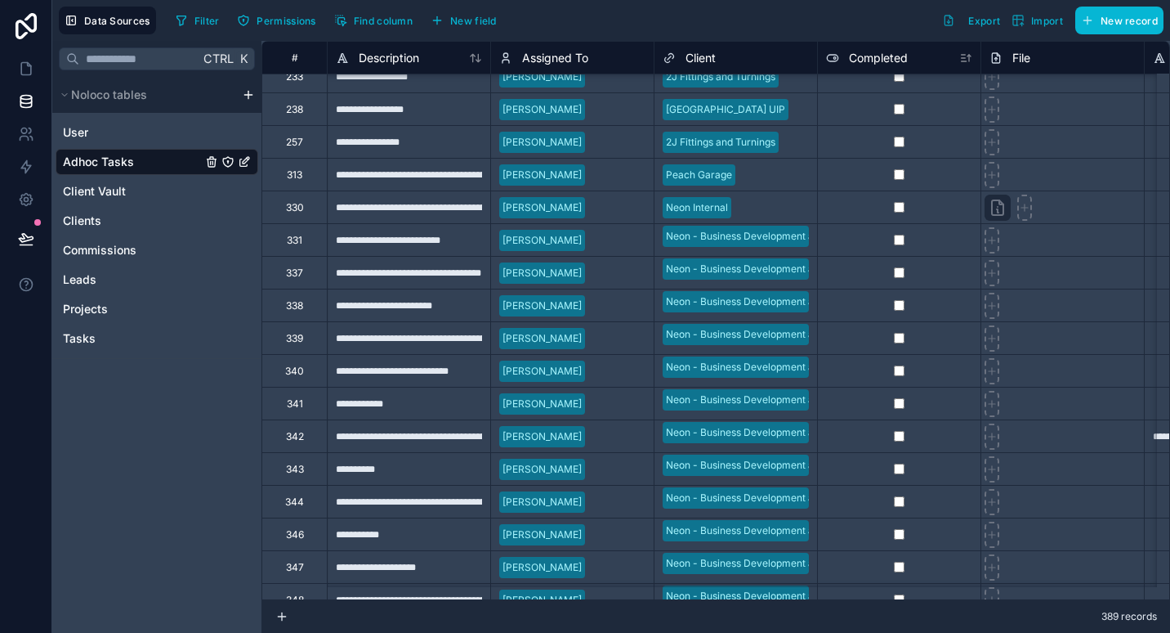
click at [624, 237] on div at bounding box center [619, 240] width 54 height 16
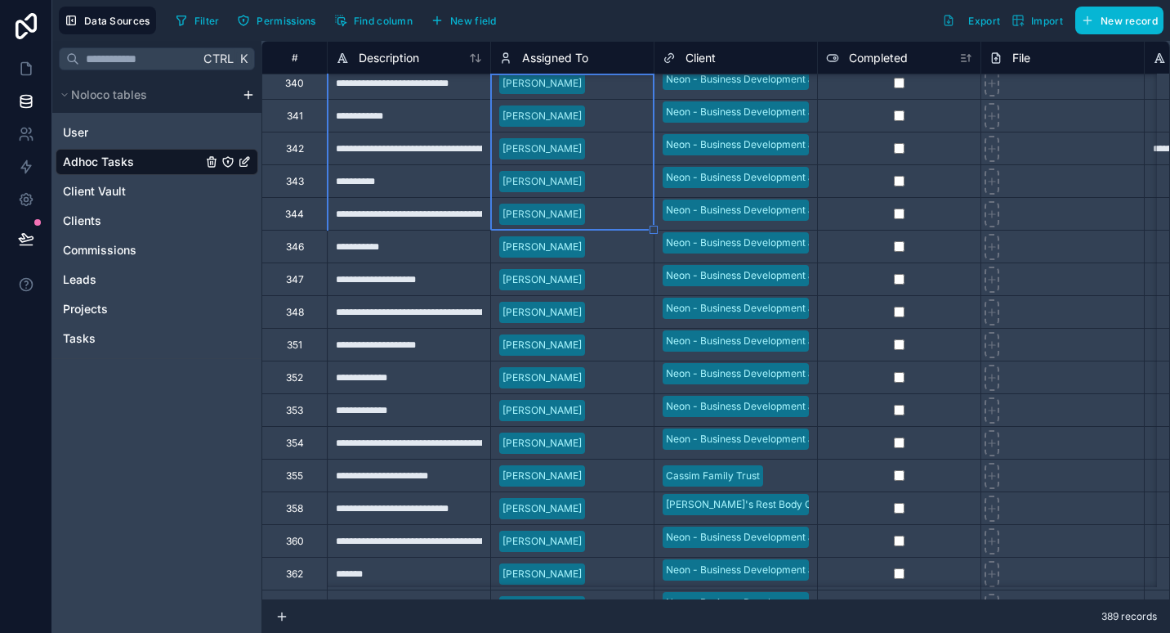
scroll to position [302, 0]
click at [606, 441] on div at bounding box center [619, 442] width 54 height 16
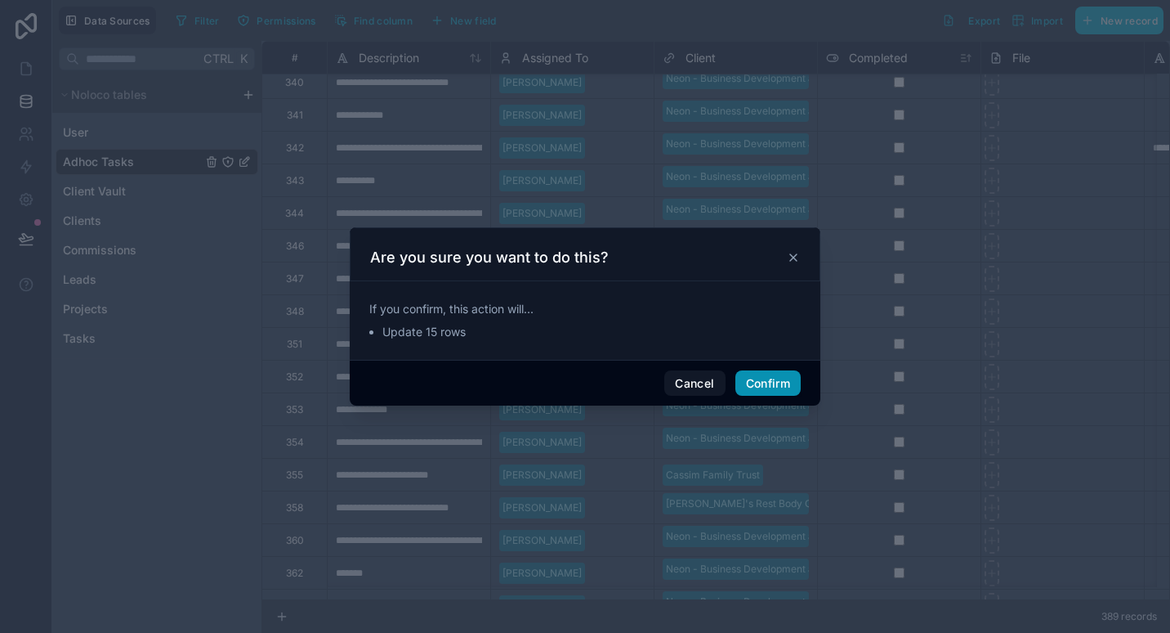
click at [766, 390] on button "Confirm" at bounding box center [768, 383] width 65 height 26
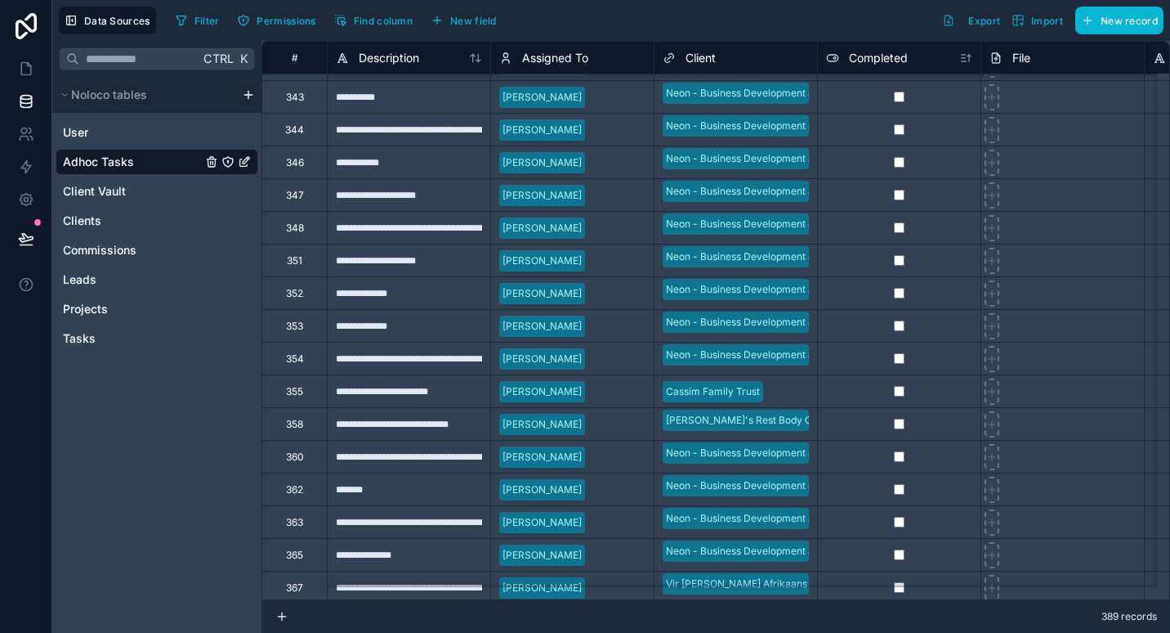
scroll to position [500, 0]
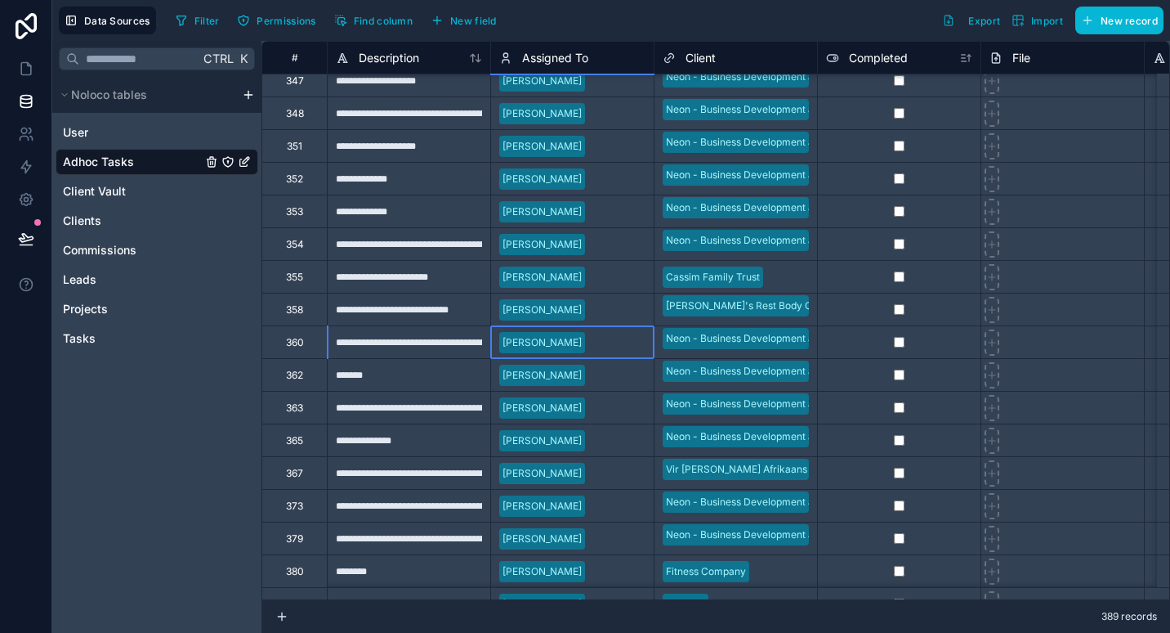
click at [619, 338] on div at bounding box center [619, 342] width 54 height 16
click at [617, 436] on div at bounding box center [619, 440] width 54 height 16
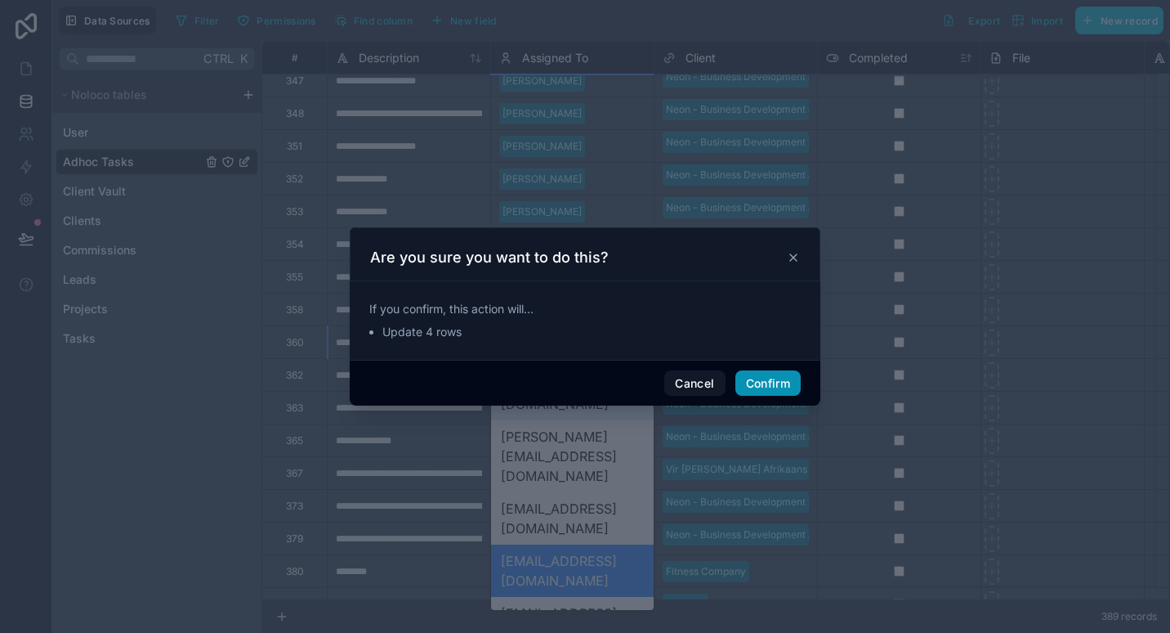
click at [763, 380] on button "Confirm" at bounding box center [768, 383] width 65 height 26
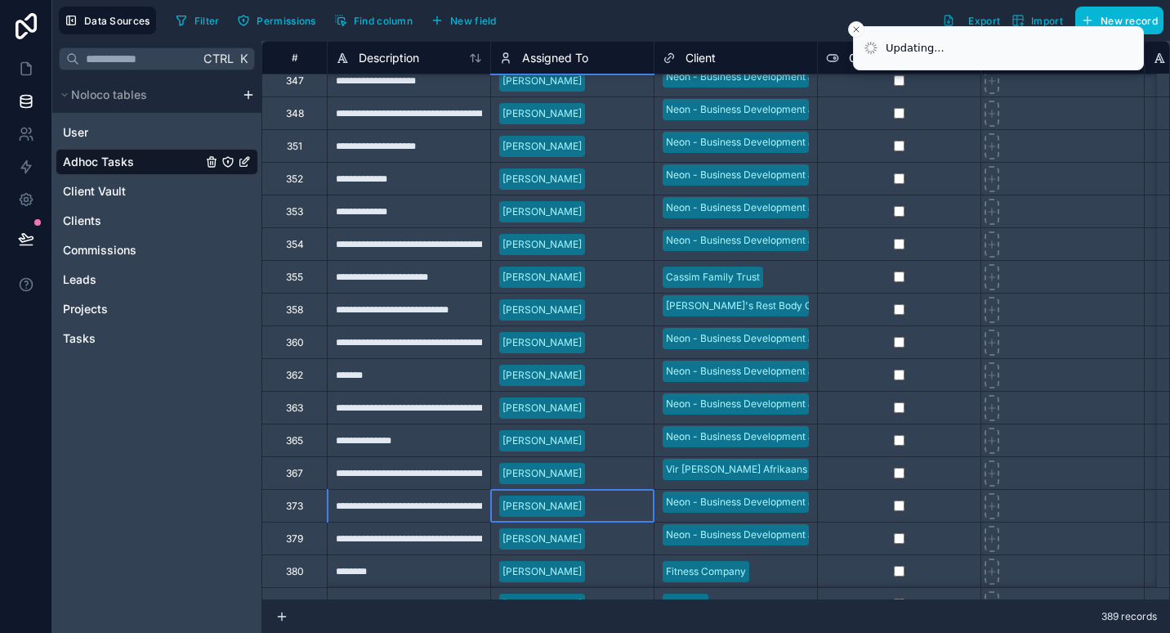
click at [621, 505] on div at bounding box center [619, 506] width 54 height 16
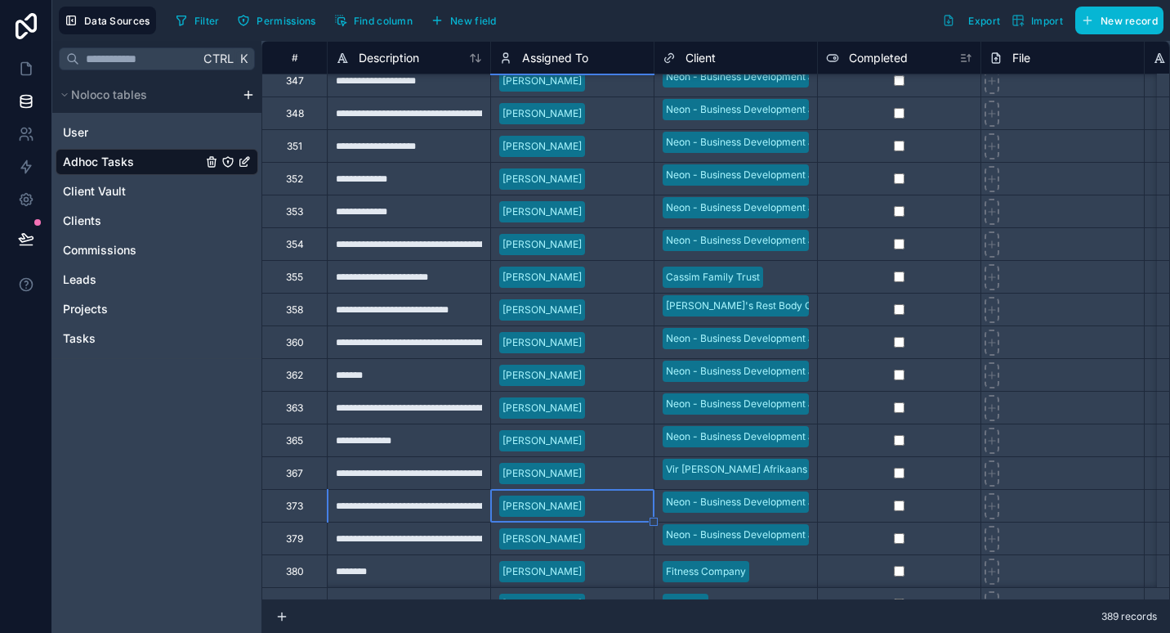
click at [624, 528] on div "[PERSON_NAME]" at bounding box center [572, 538] width 163 height 25
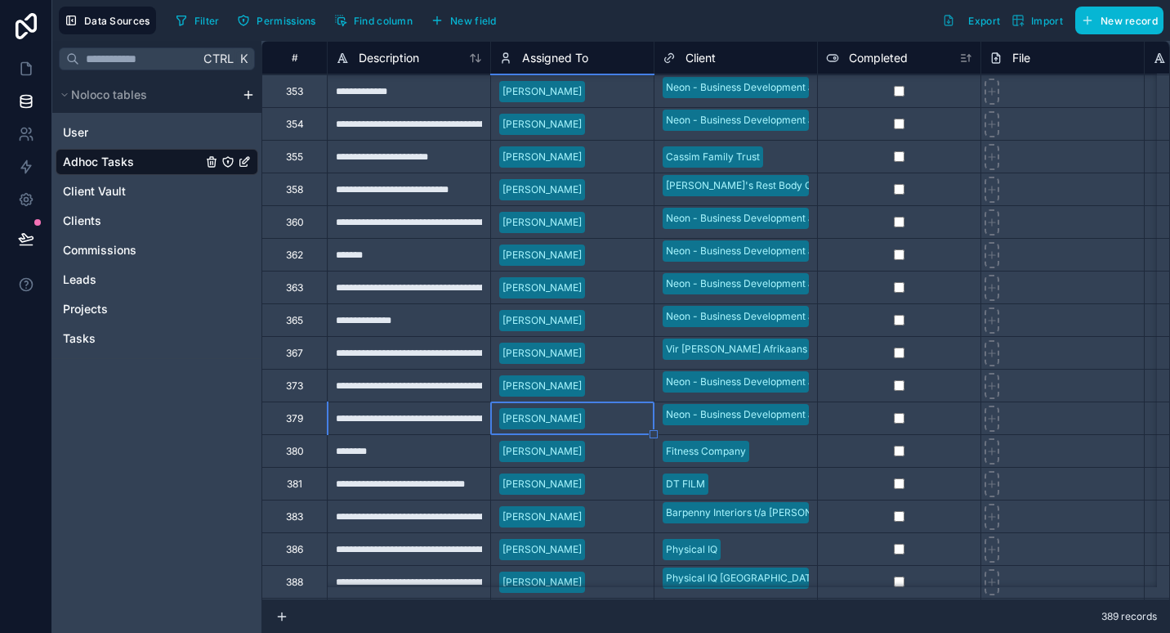
scroll to position [763, 0]
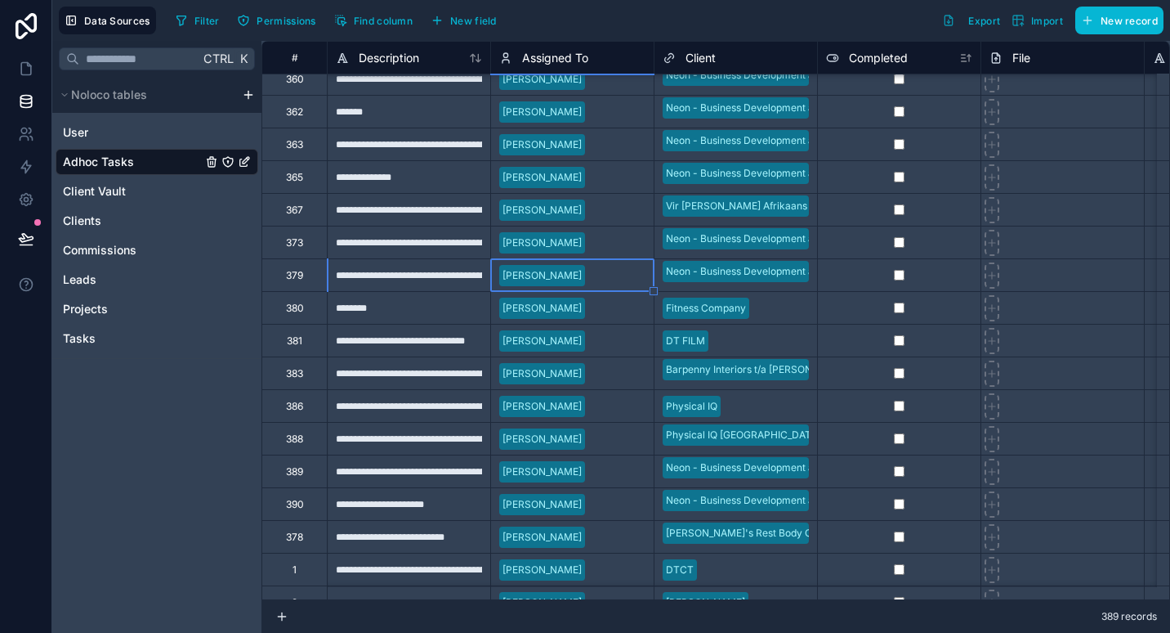
click at [623, 475] on div at bounding box center [619, 471] width 54 height 16
click at [624, 505] on div at bounding box center [619, 504] width 54 height 16
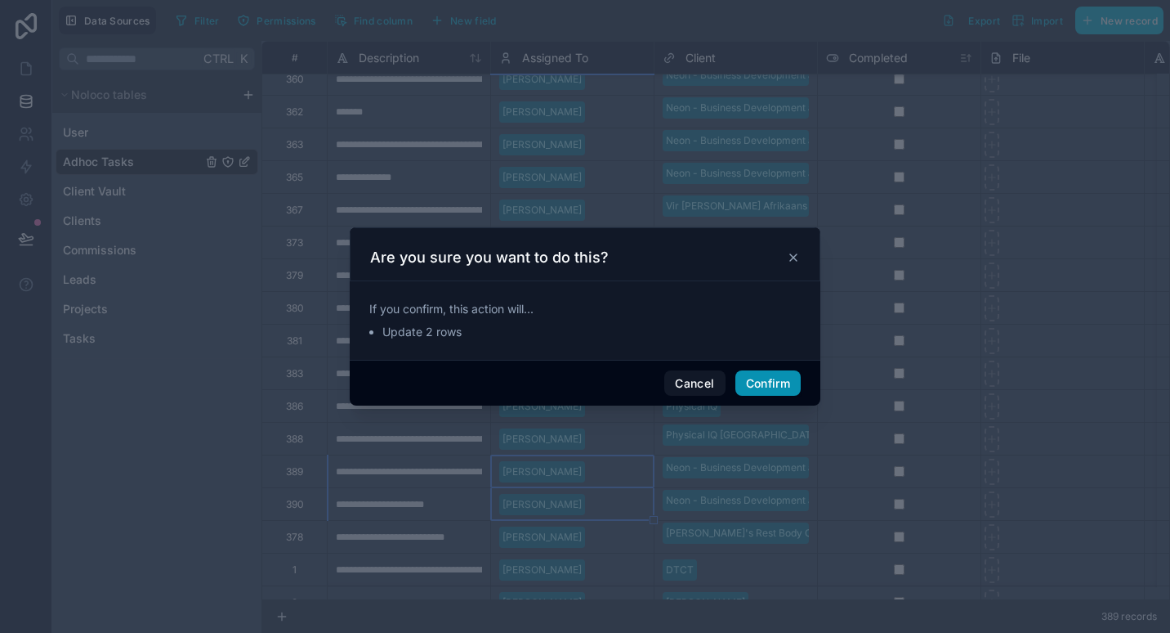
click at [771, 383] on button "Confirm" at bounding box center [768, 383] width 65 height 26
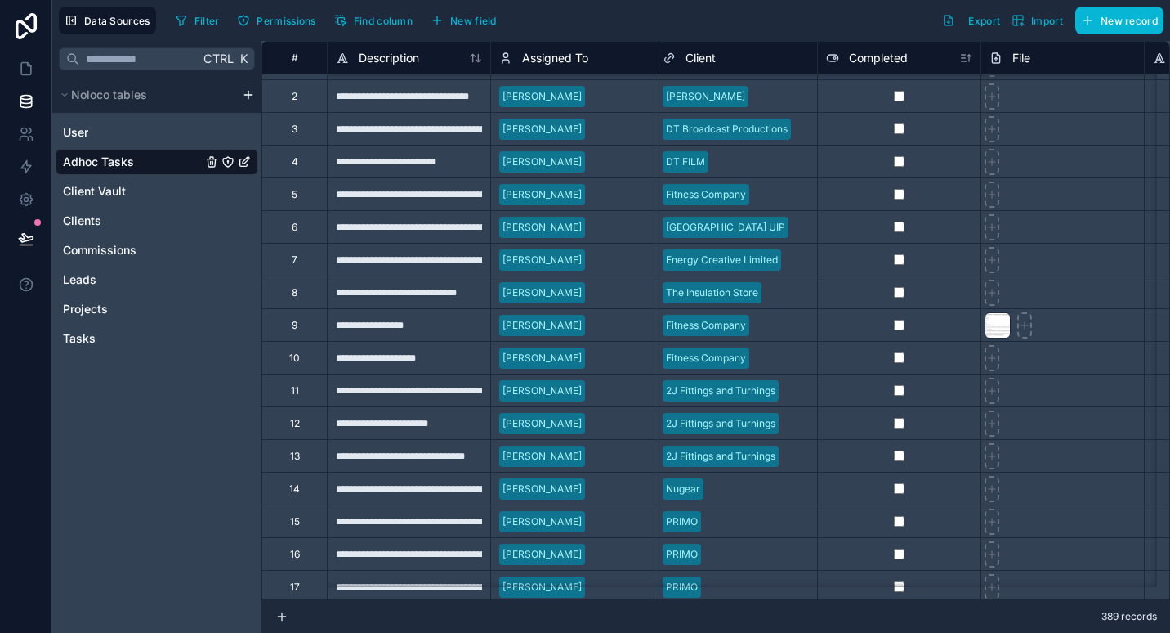
scroll to position [1269, 0]
click at [614, 190] on div at bounding box center [619, 195] width 54 height 16
click at [609, 328] on div at bounding box center [619, 326] width 54 height 16
click at [619, 197] on div at bounding box center [619, 195] width 54 height 16
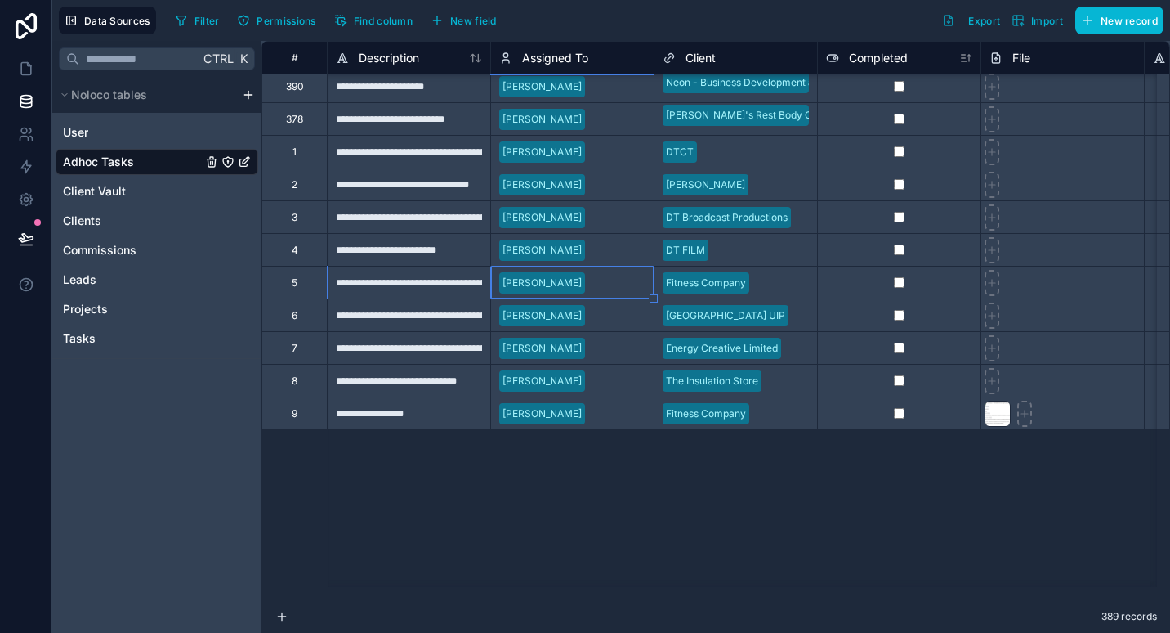
scroll to position [827, 0]
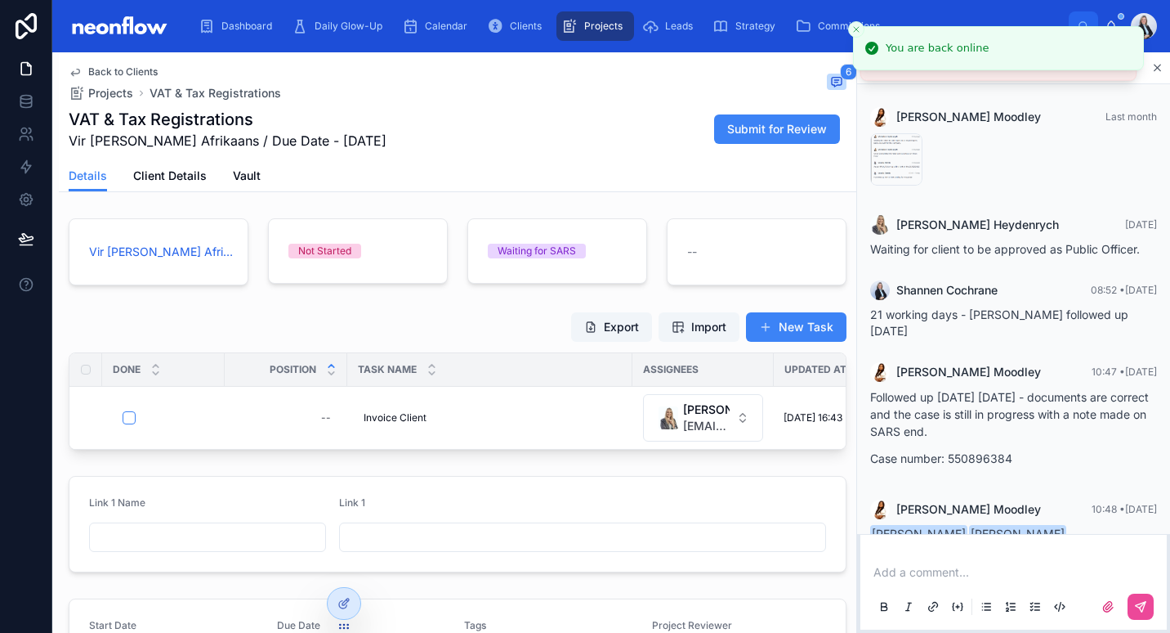
scroll to position [65, 0]
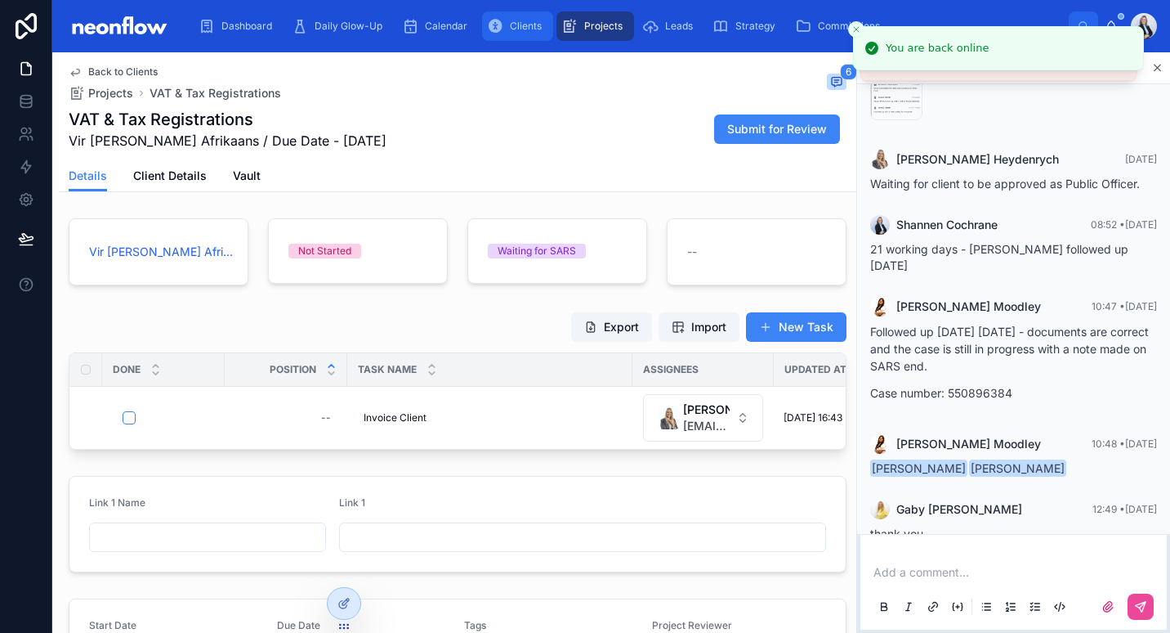
click at [495, 29] on icon "scrollable content" at bounding box center [495, 26] width 16 height 16
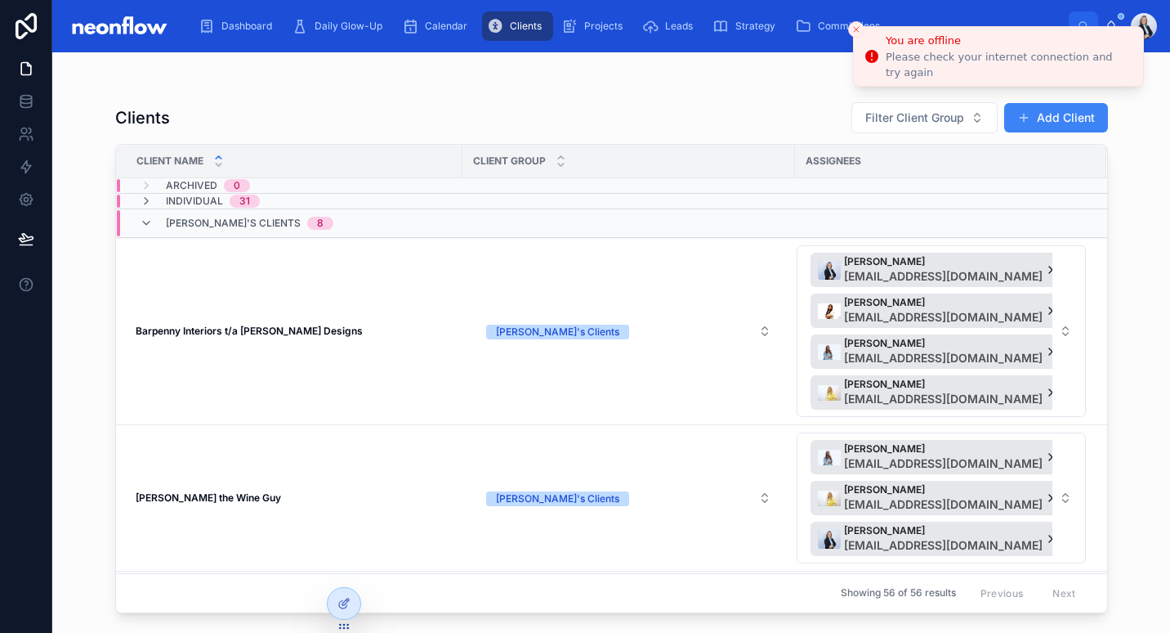
click at [854, 30] on icon "Close toast" at bounding box center [857, 30] width 10 height 10
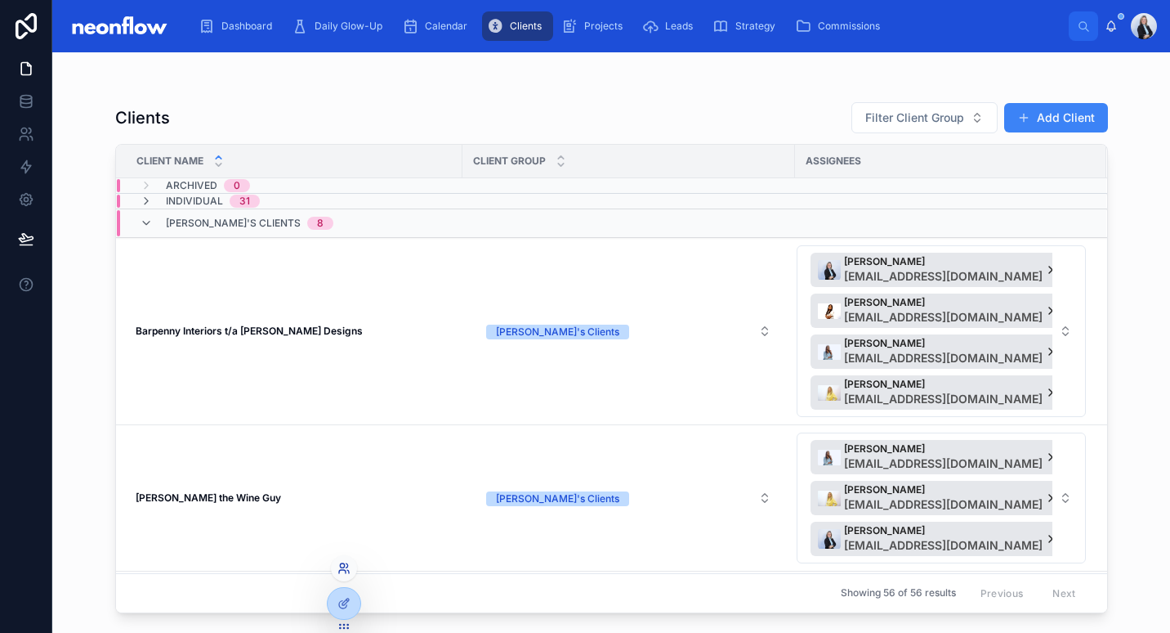
click at [344, 570] on icon at bounding box center [342, 571] width 7 height 3
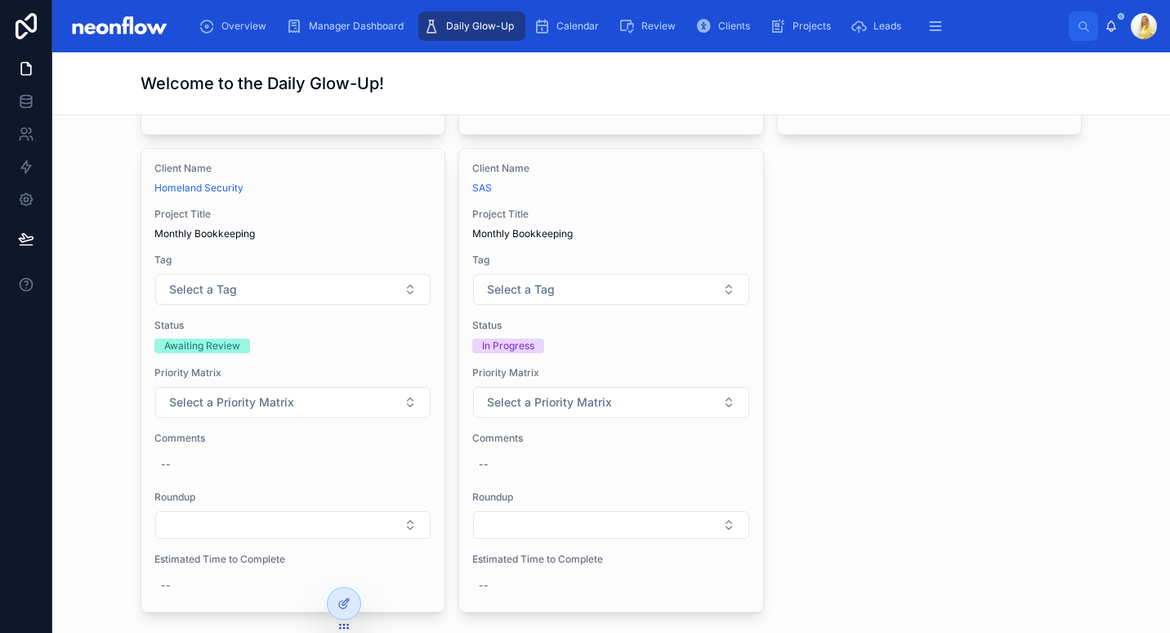
scroll to position [2095, 0]
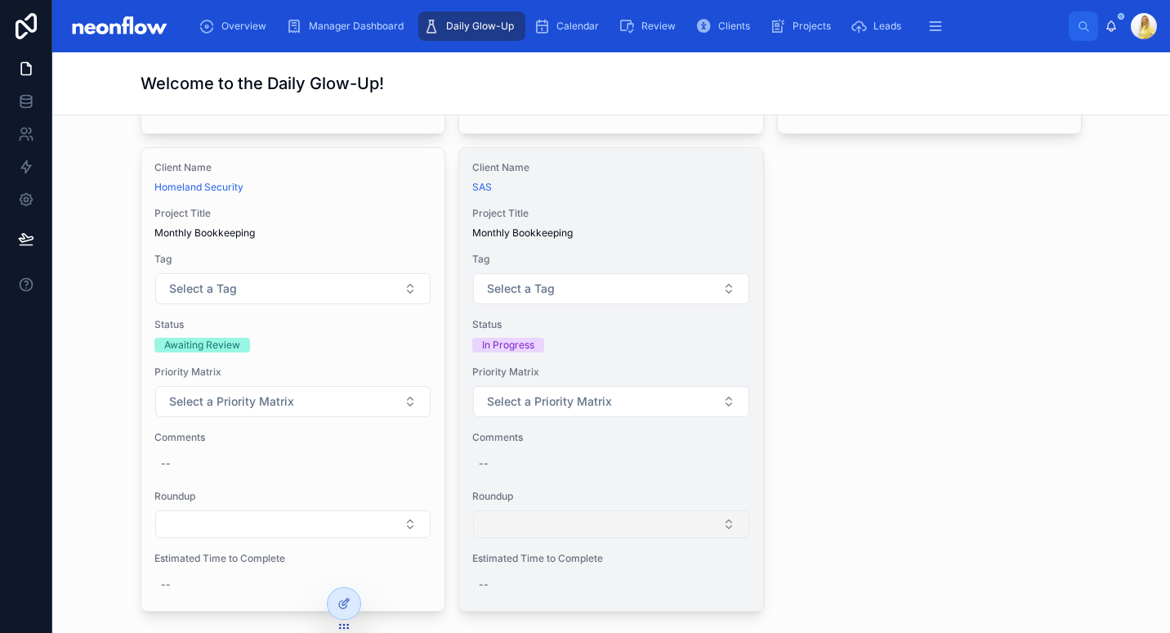
click at [597, 517] on button "Select Button" at bounding box center [610, 524] width 275 height 28
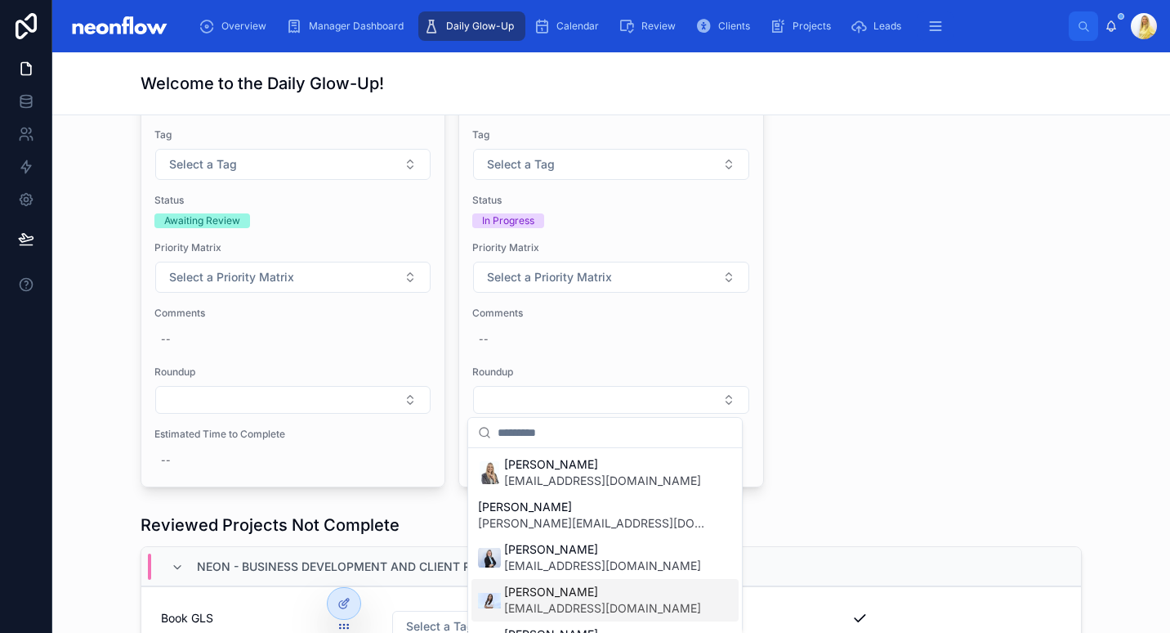
scroll to position [16, 0]
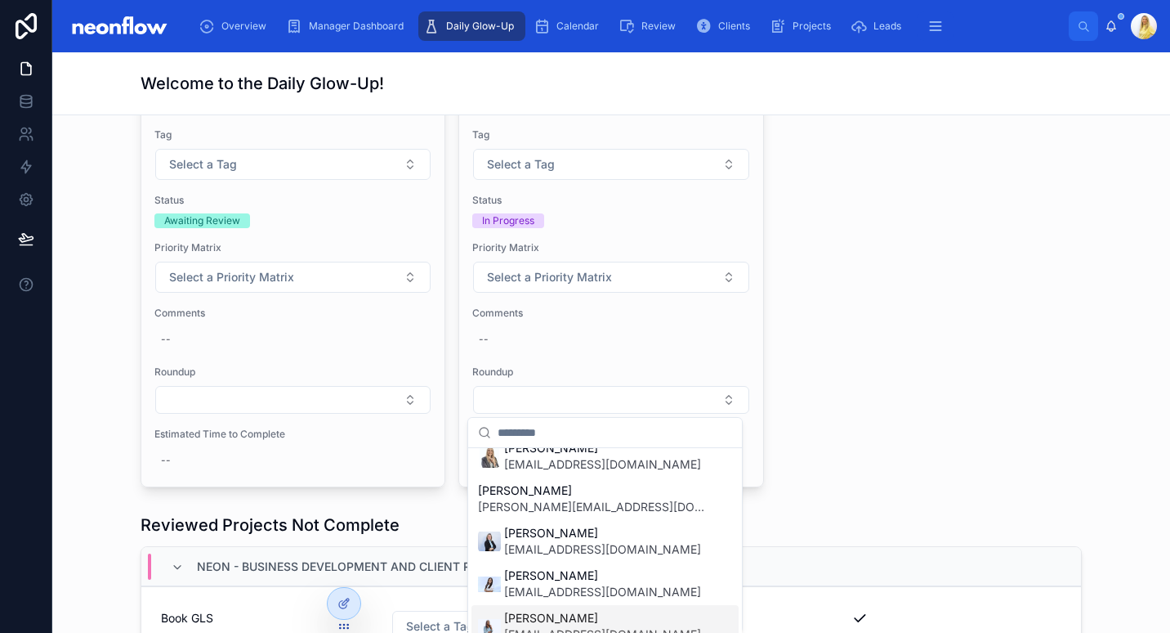
click at [567, 619] on span "[PERSON_NAME]" at bounding box center [602, 618] width 197 height 16
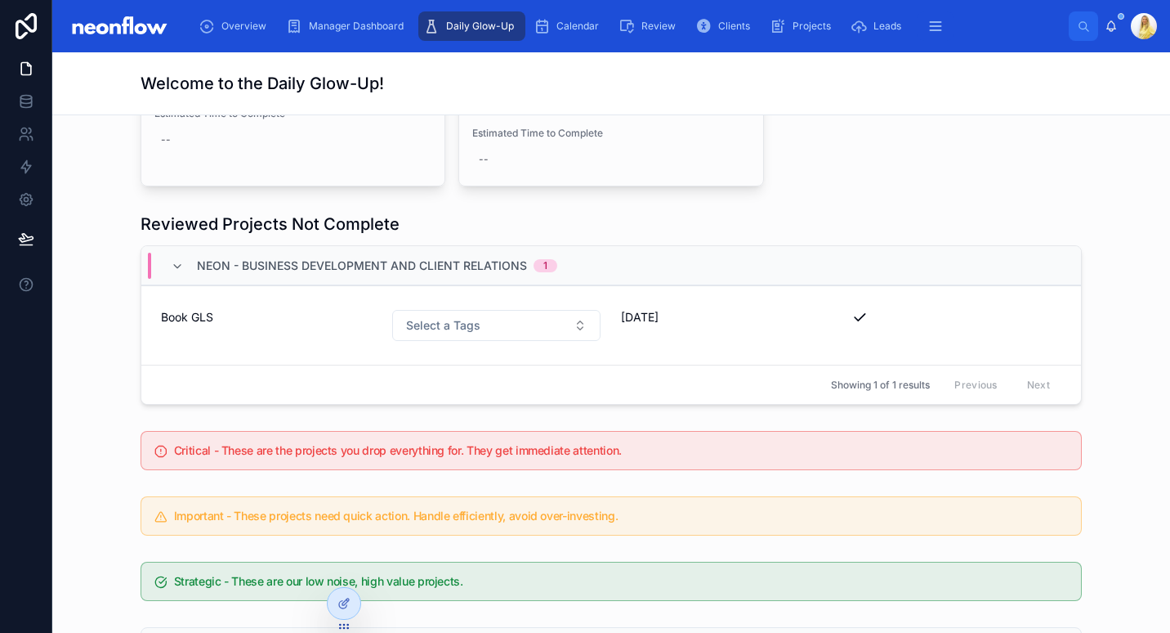
scroll to position [2540, 0]
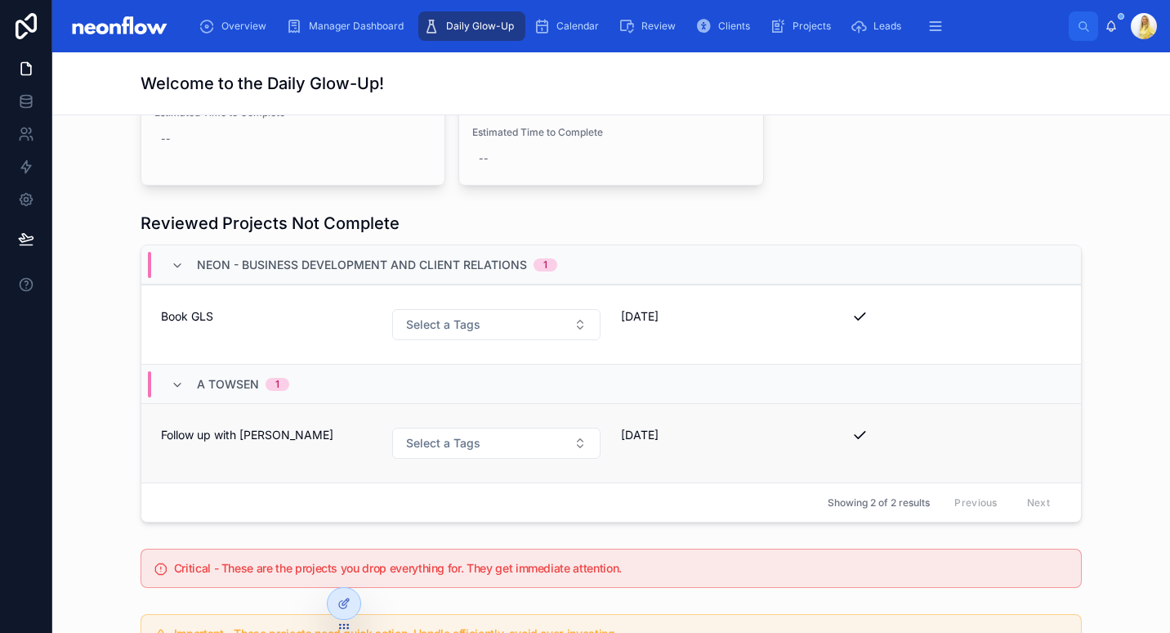
click at [354, 443] on div "Follow up with [PERSON_NAME]" at bounding box center [266, 443] width 211 height 33
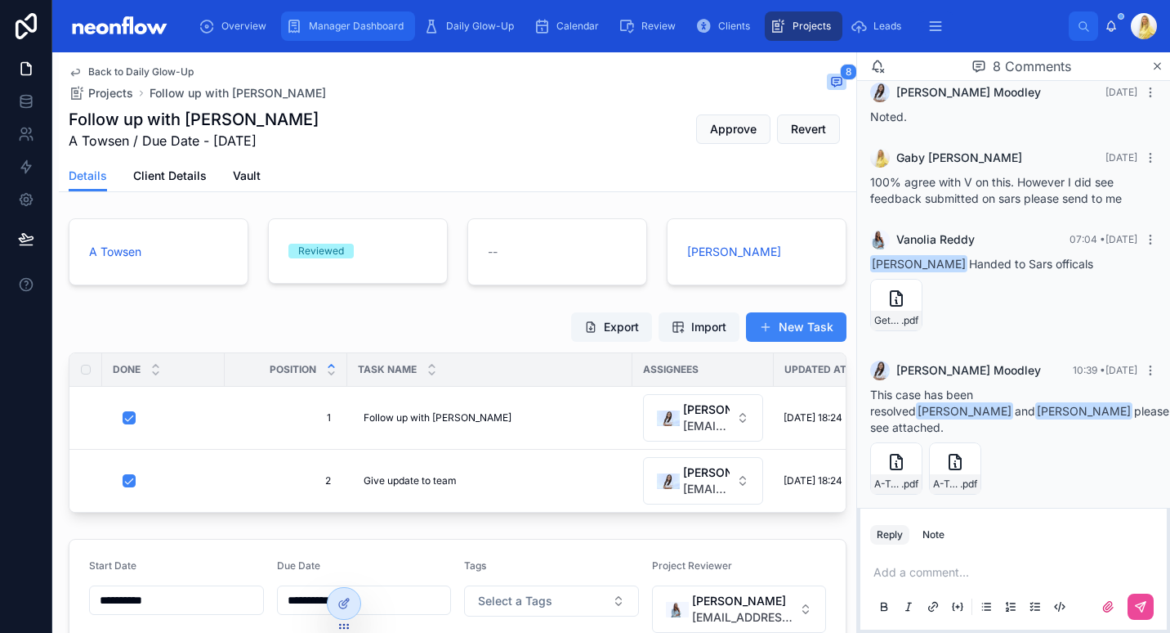
click at [377, 34] on div "Manager Dashboard" at bounding box center [348, 26] width 124 height 26
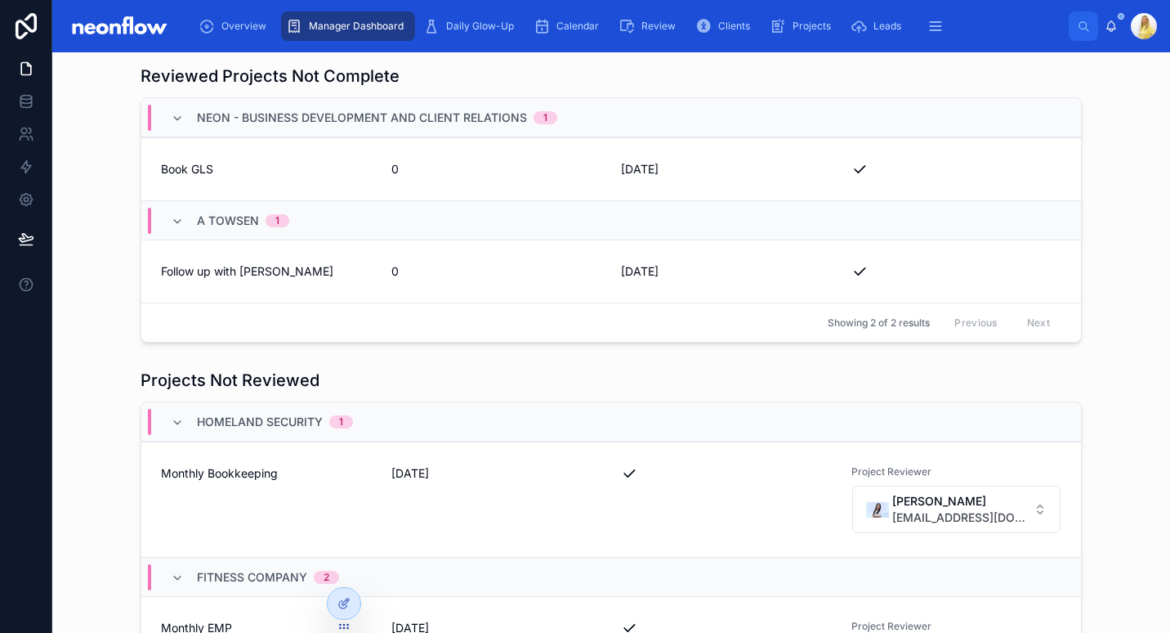
scroll to position [378, 0]
click at [1038, 270] on span "Close" at bounding box center [1051, 275] width 26 height 13
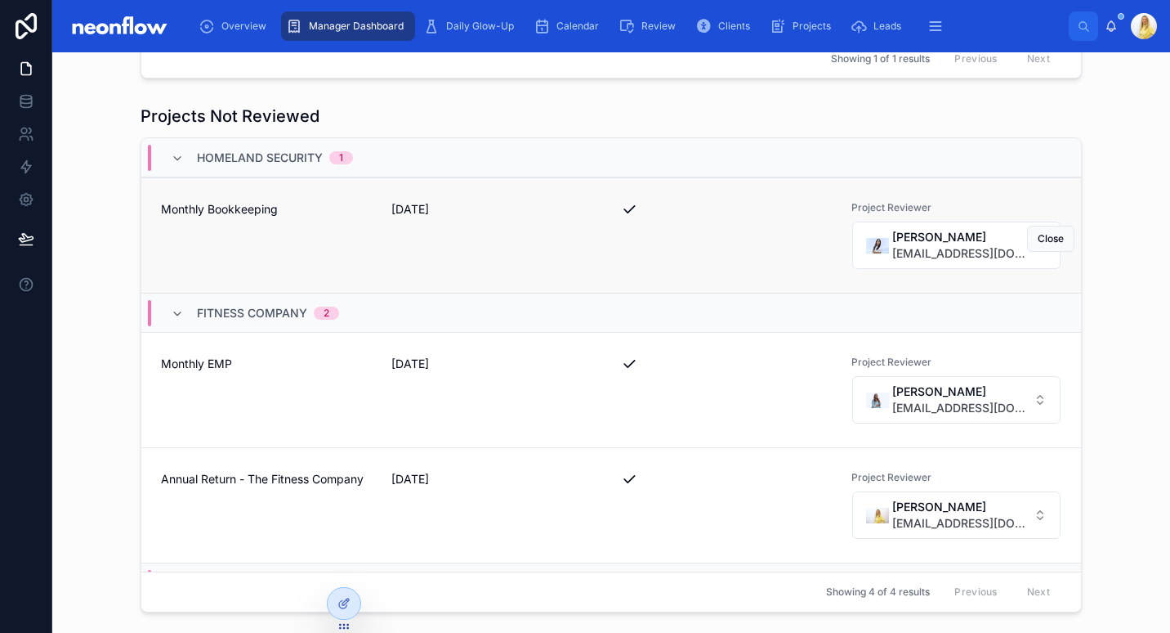
scroll to position [587, 0]
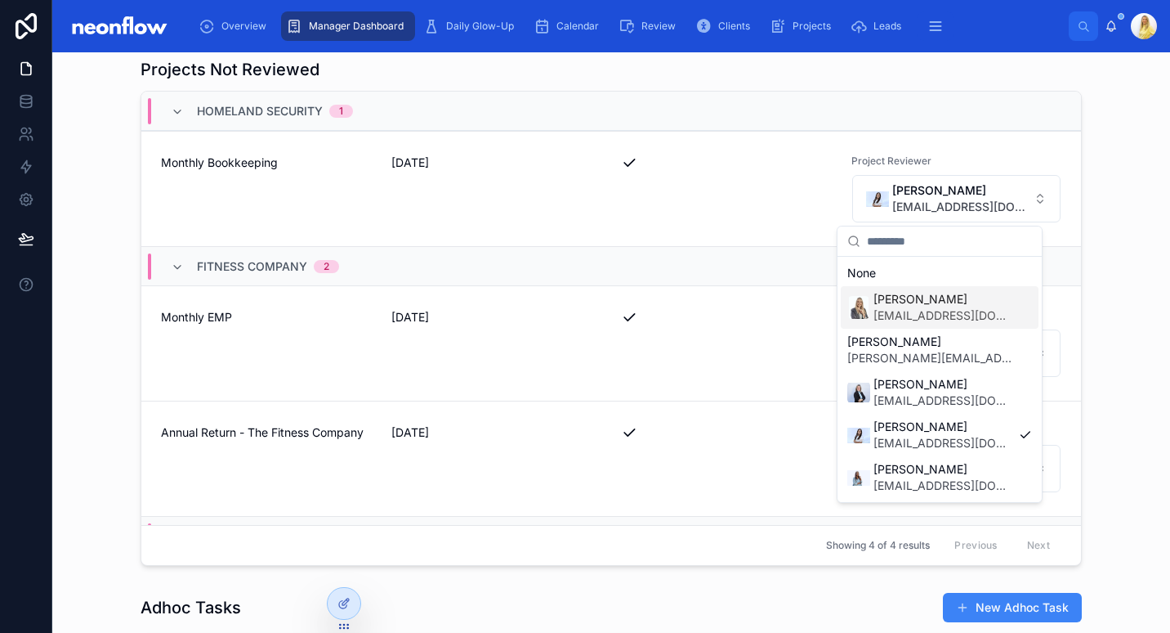
click at [915, 301] on span "[PERSON_NAME]" at bounding box center [943, 299] width 139 height 16
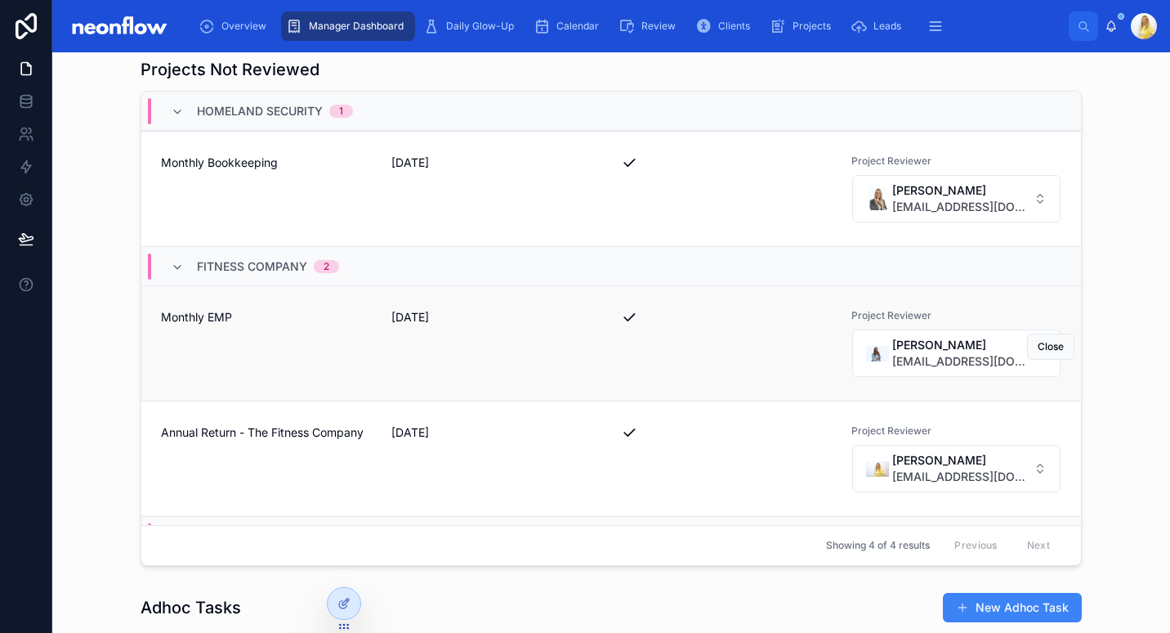
scroll to position [125, 0]
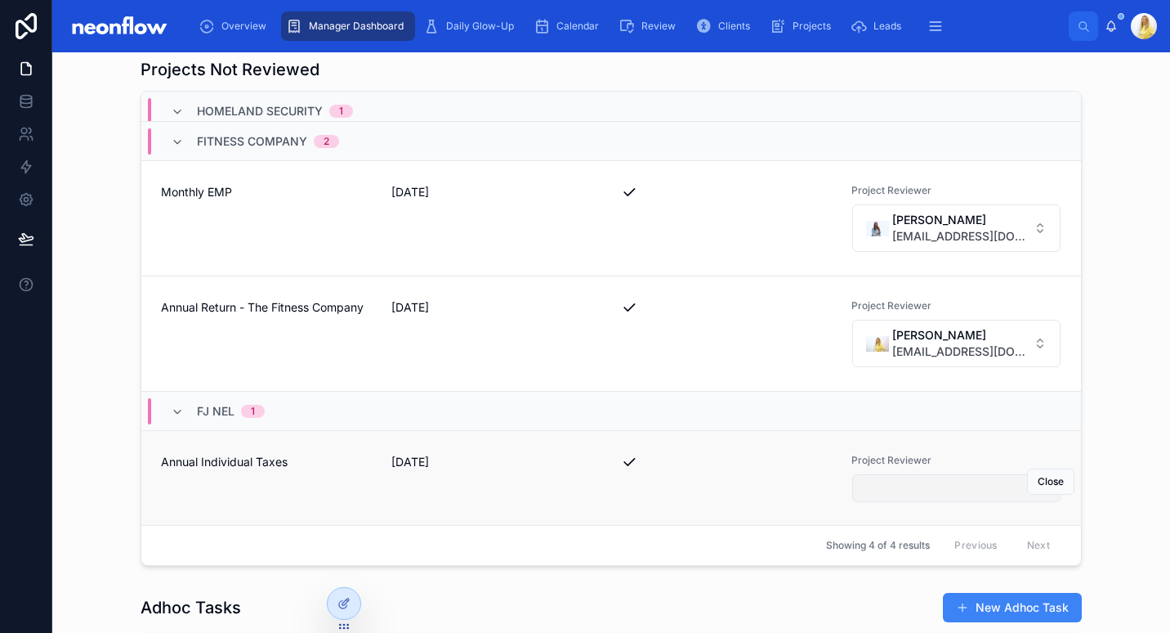
click at [973, 487] on button "Select Button" at bounding box center [956, 488] width 209 height 28
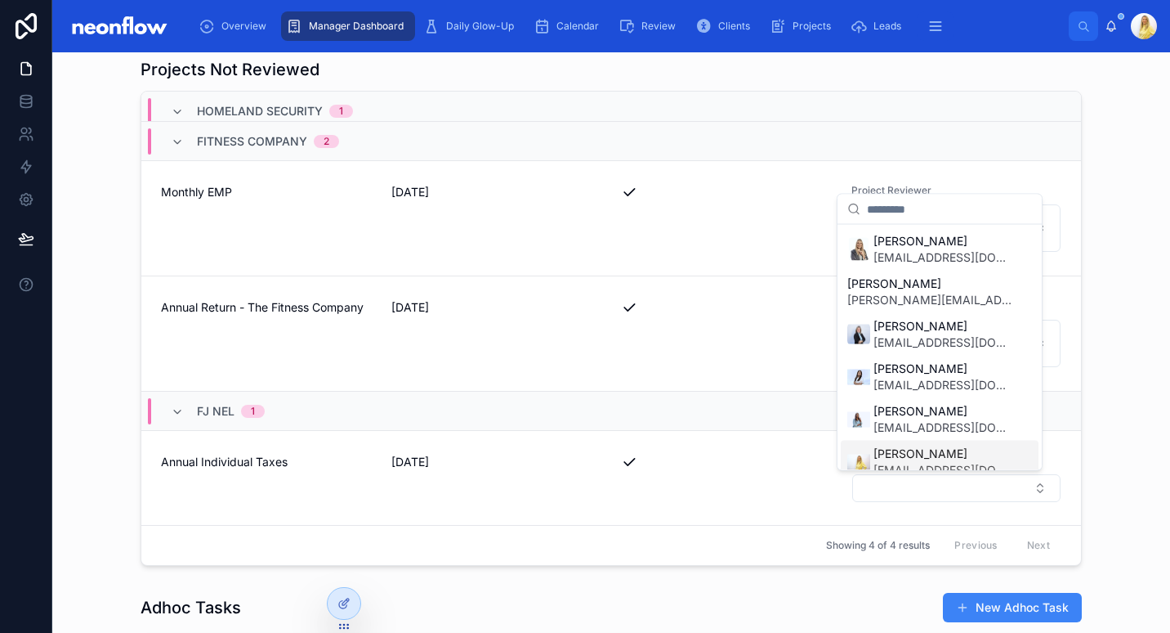
click at [951, 458] on span "[PERSON_NAME]" at bounding box center [943, 453] width 139 height 16
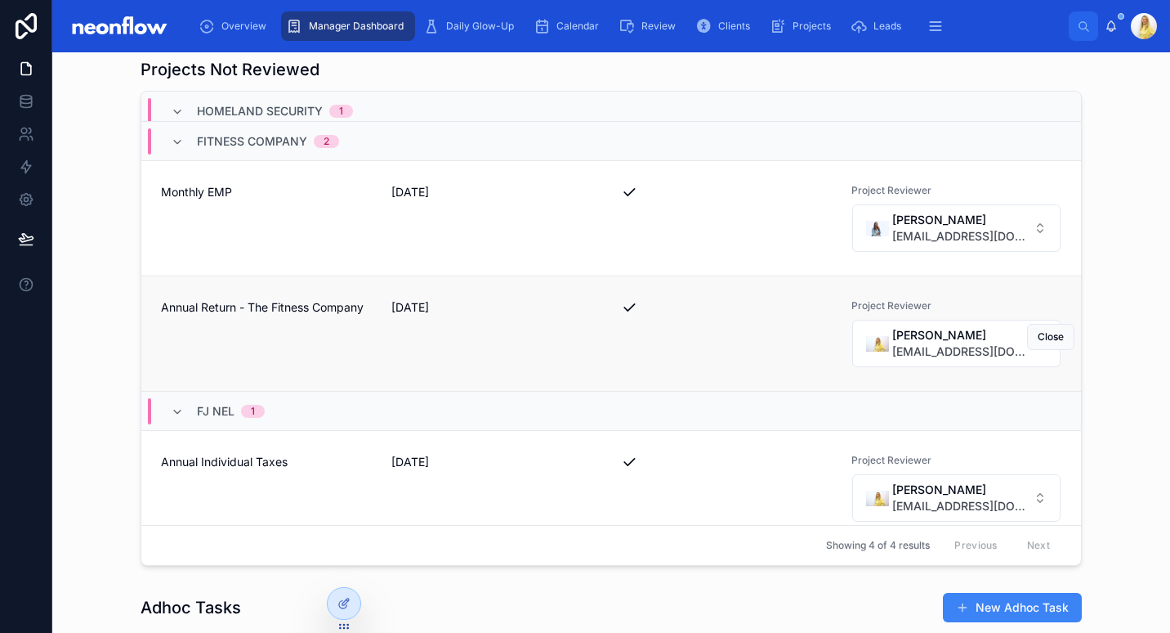
click at [759, 311] on div at bounding box center [726, 307] width 211 height 16
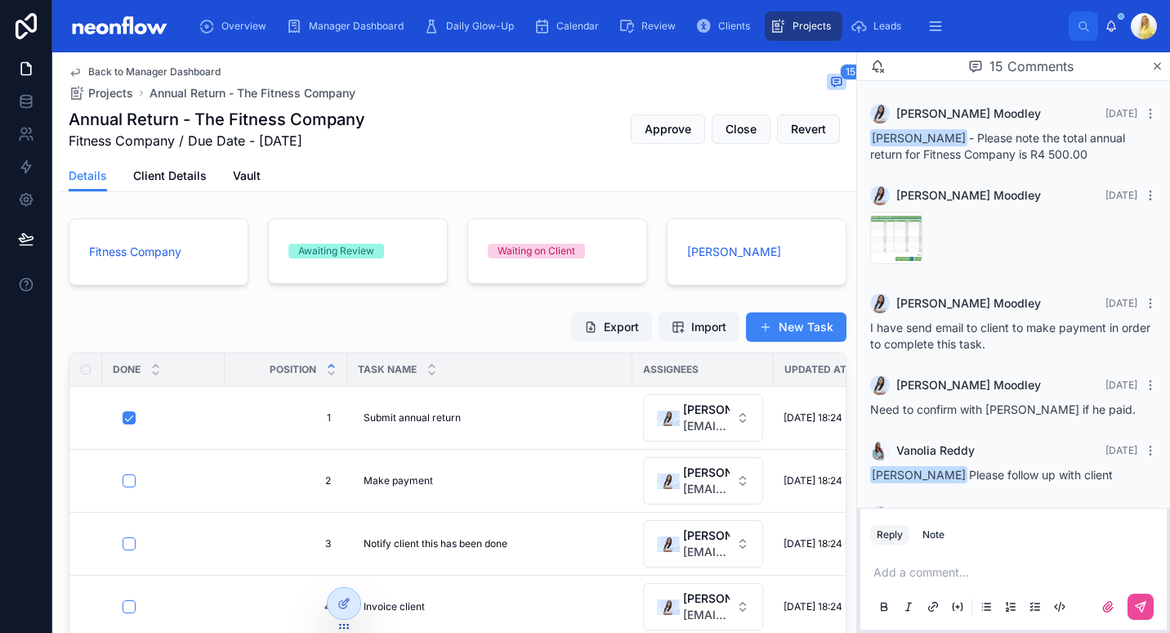
scroll to position [848, 0]
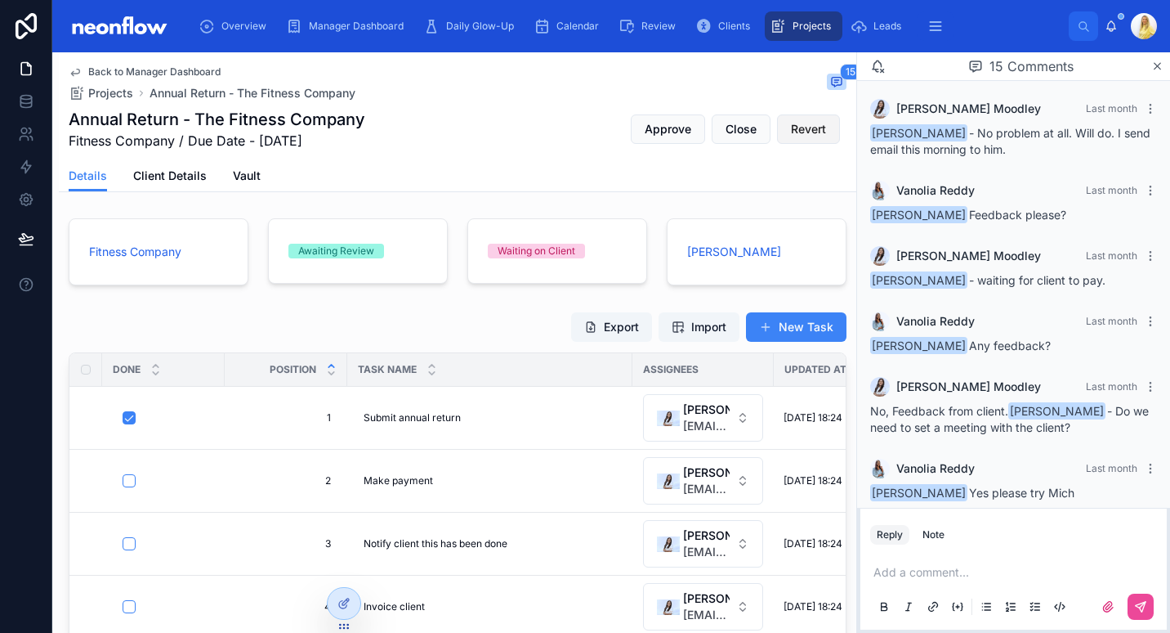
click at [791, 136] on span "Revert" at bounding box center [808, 129] width 35 height 16
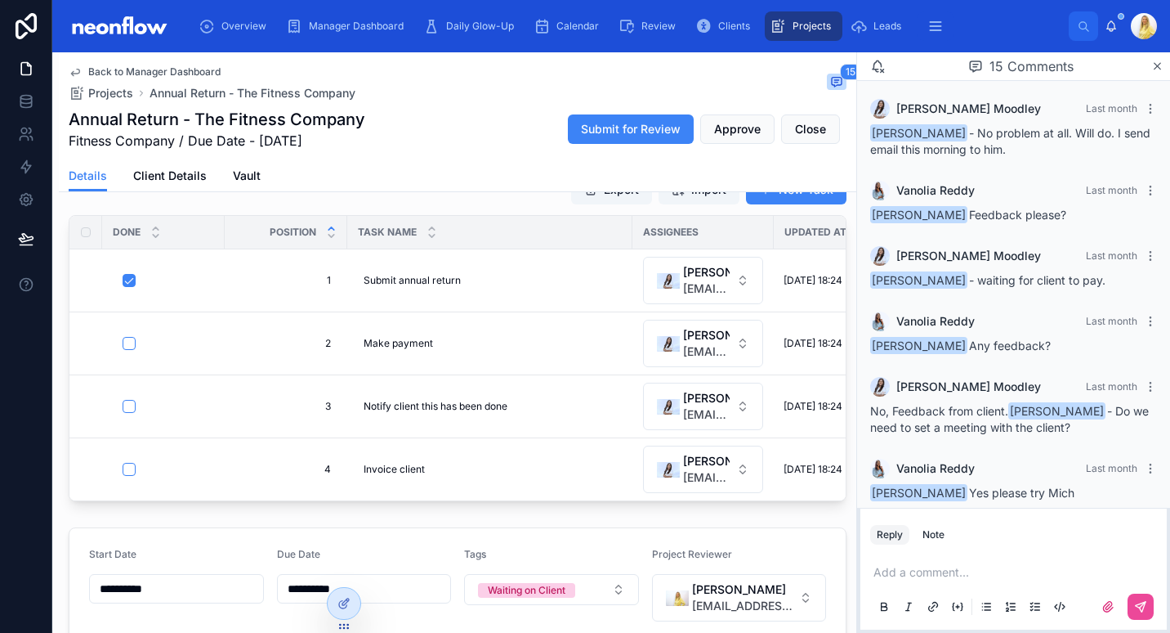
scroll to position [141, 0]
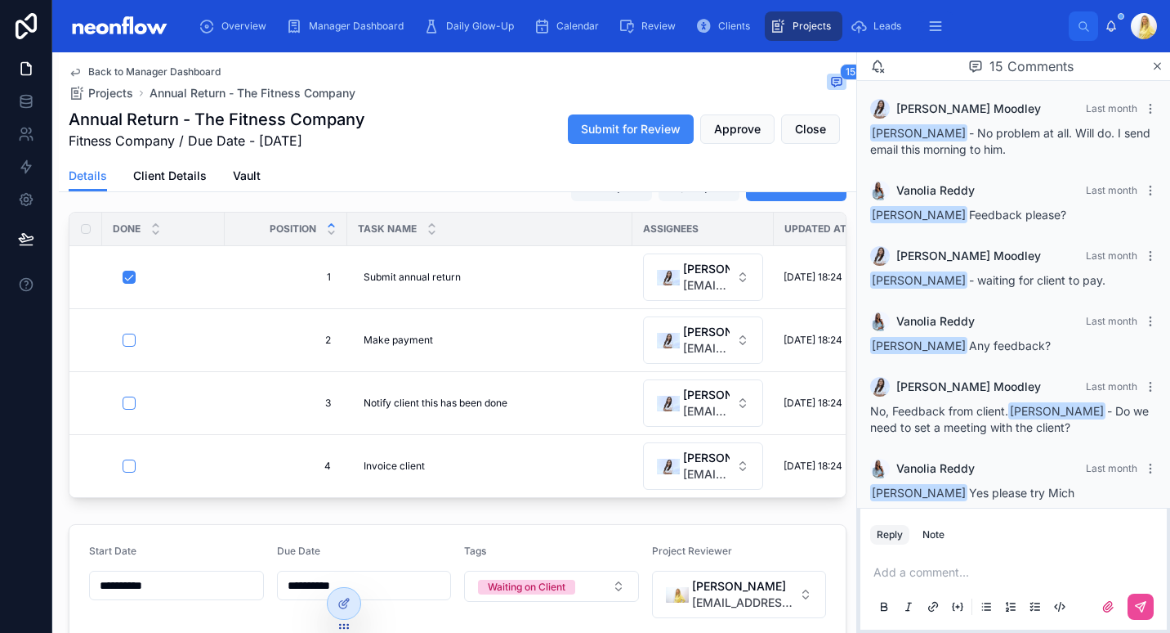
click at [933, 575] on p at bounding box center [1017, 572] width 287 height 16
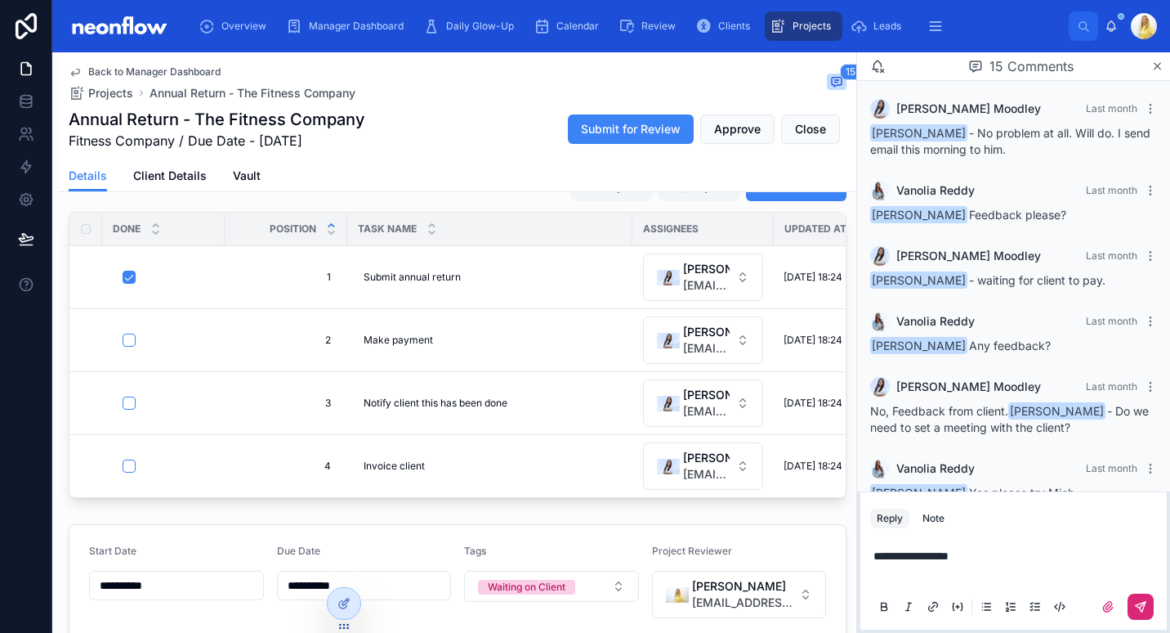
click at [1130, 609] on button at bounding box center [1141, 606] width 26 height 26
